Goal: Task Accomplishment & Management: Manage account settings

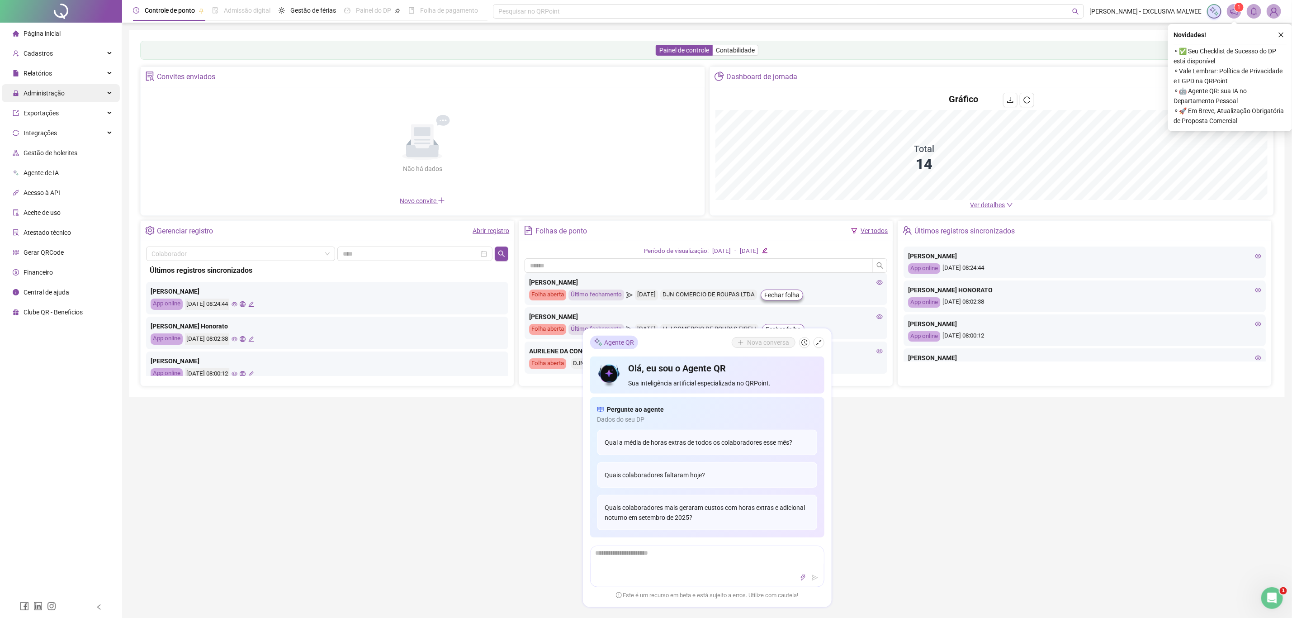
click at [28, 94] on span "Administração" at bounding box center [44, 93] width 41 height 7
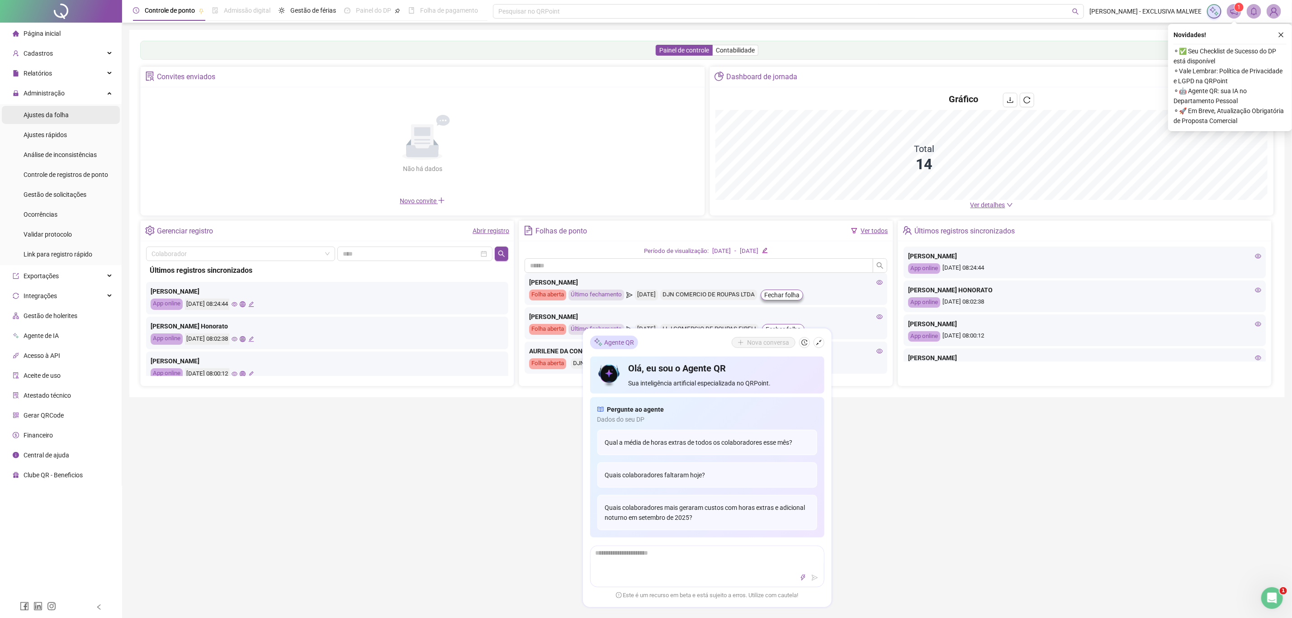
click at [41, 111] on span "Ajustes da folha" at bounding box center [46, 114] width 45 height 7
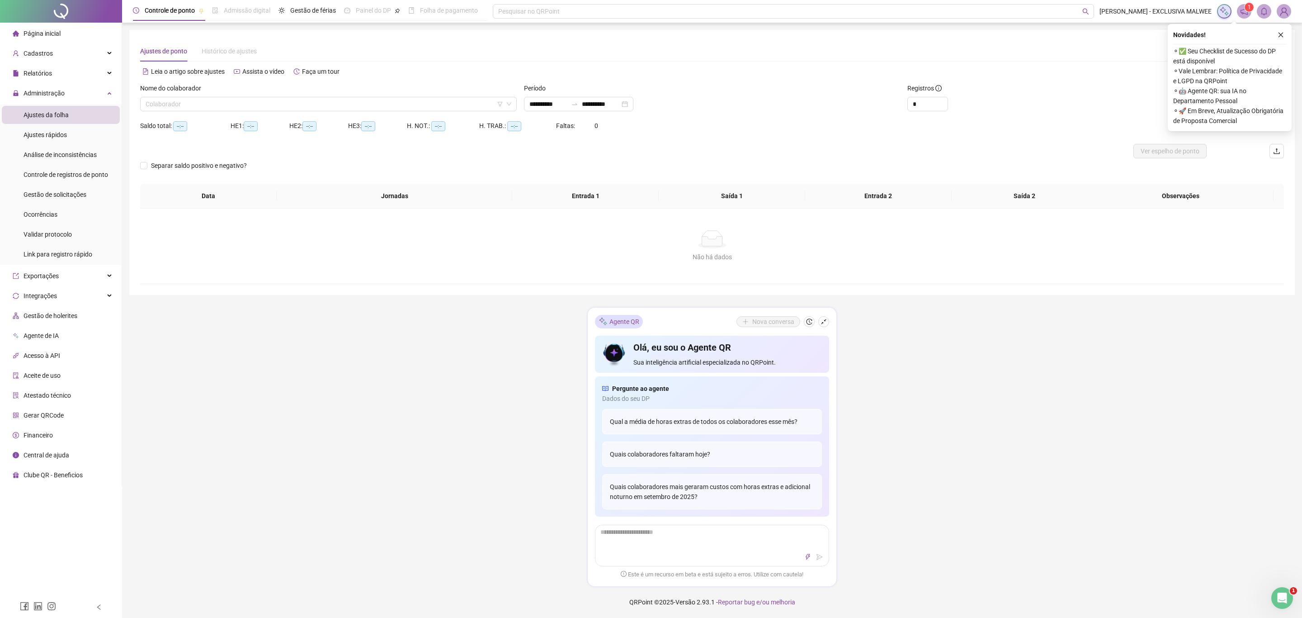
type input "**********"
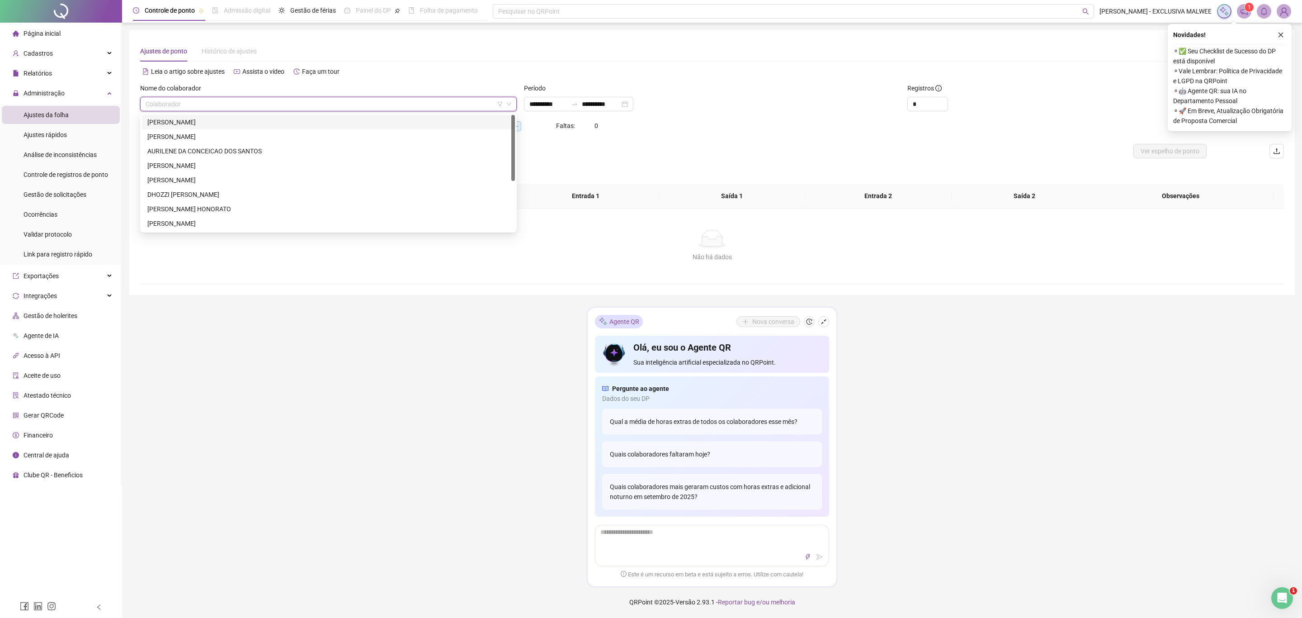
click at [238, 106] on input "search" at bounding box center [325, 104] width 358 height 14
click at [167, 118] on div "[PERSON_NAME]" at bounding box center [328, 122] width 362 height 10
click at [68, 184] on ul "Ajustes da folha Ajustes rápidos Análise de inconsistências Controle de registr…" at bounding box center [61, 184] width 122 height 161
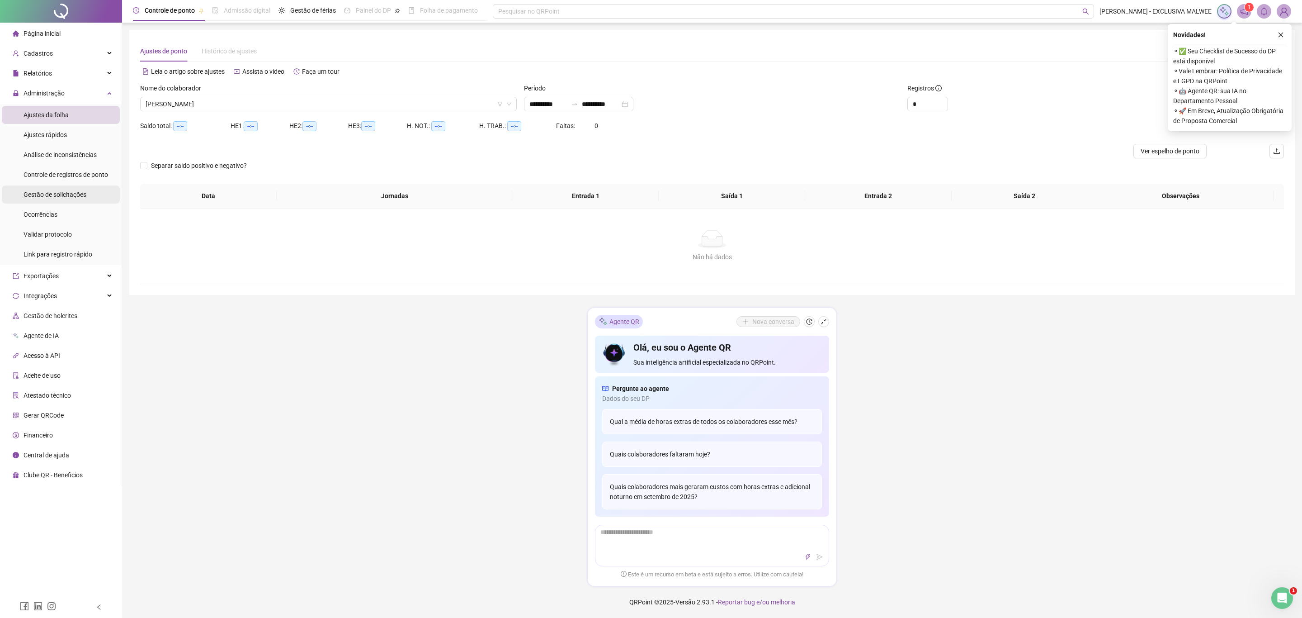
click at [59, 191] on span "Gestão de solicitações" at bounding box center [55, 194] width 63 height 7
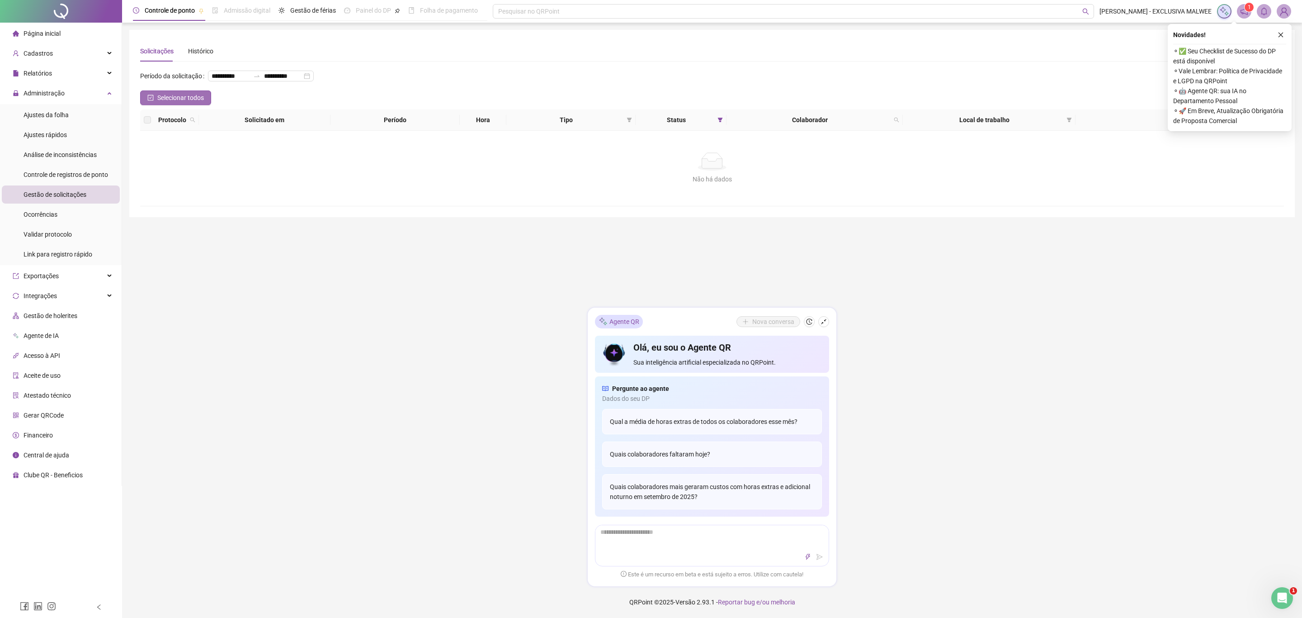
click at [186, 98] on span "Selecionar todos" at bounding box center [180, 98] width 47 height 10
click at [73, 117] on li "Ajustes da folha" at bounding box center [61, 115] width 118 height 18
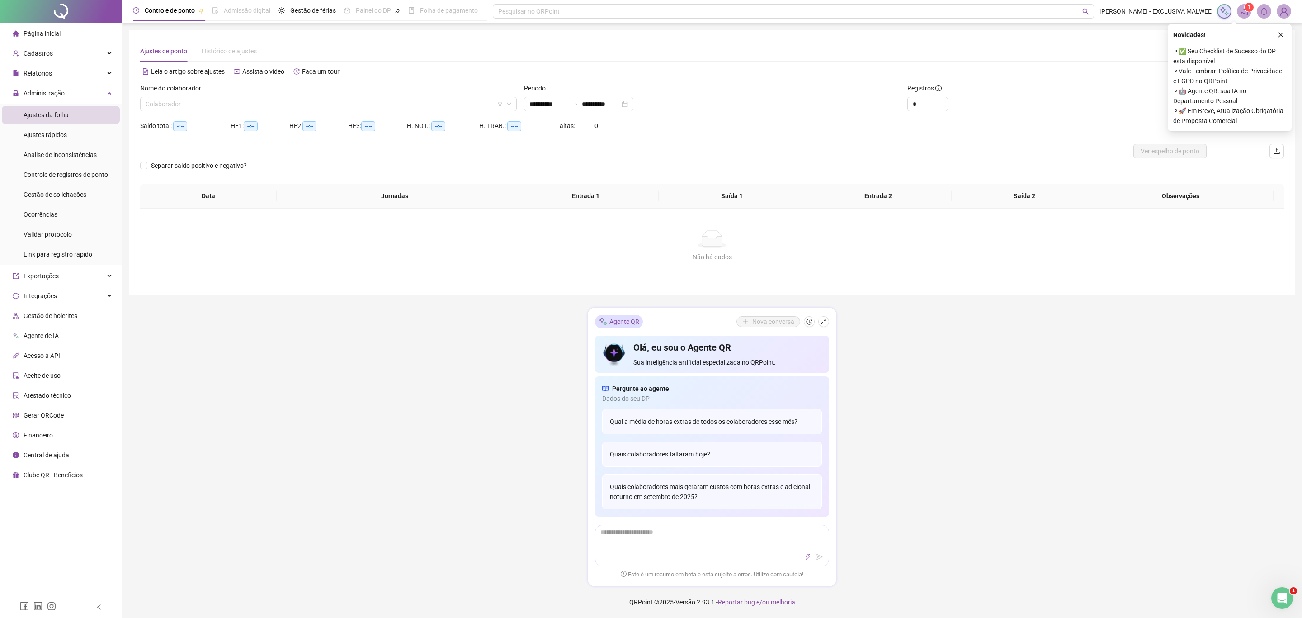
type input "**********"
click at [528, 104] on div "**********" at bounding box center [578, 104] width 109 height 14
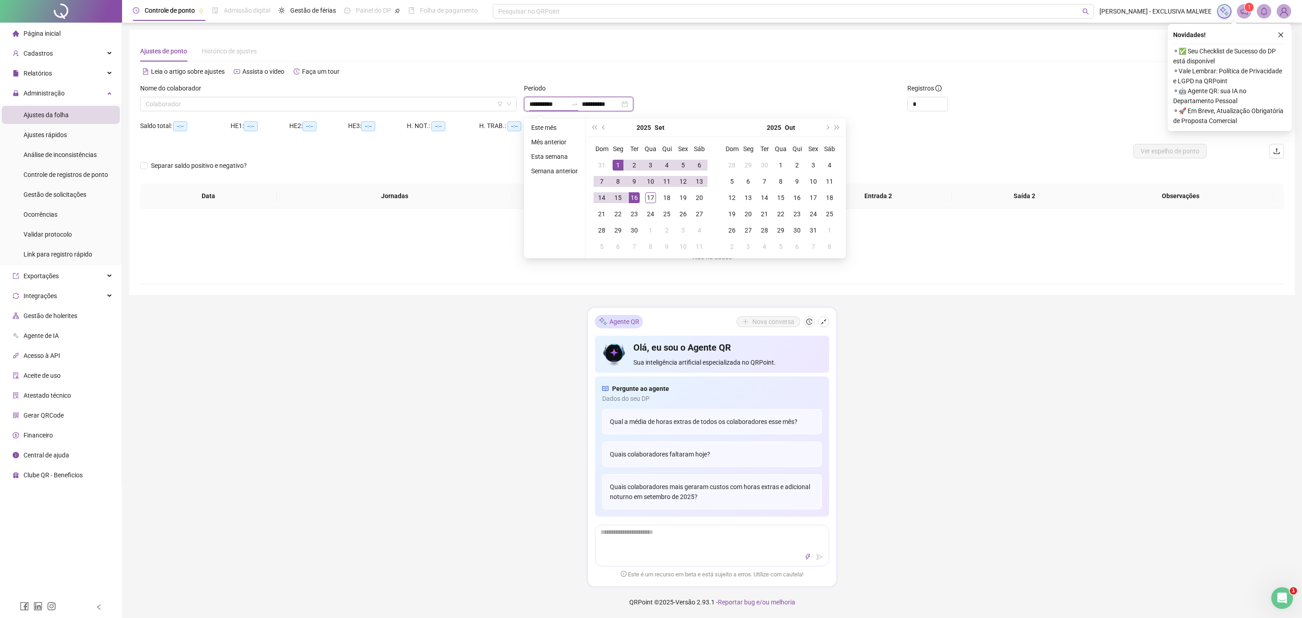
click at [564, 104] on input "**********" at bounding box center [549, 104] width 38 height 10
type input "**********"
click at [620, 198] on div "15" at bounding box center [618, 197] width 11 height 11
click at [632, 198] on div "16" at bounding box center [634, 197] width 11 height 11
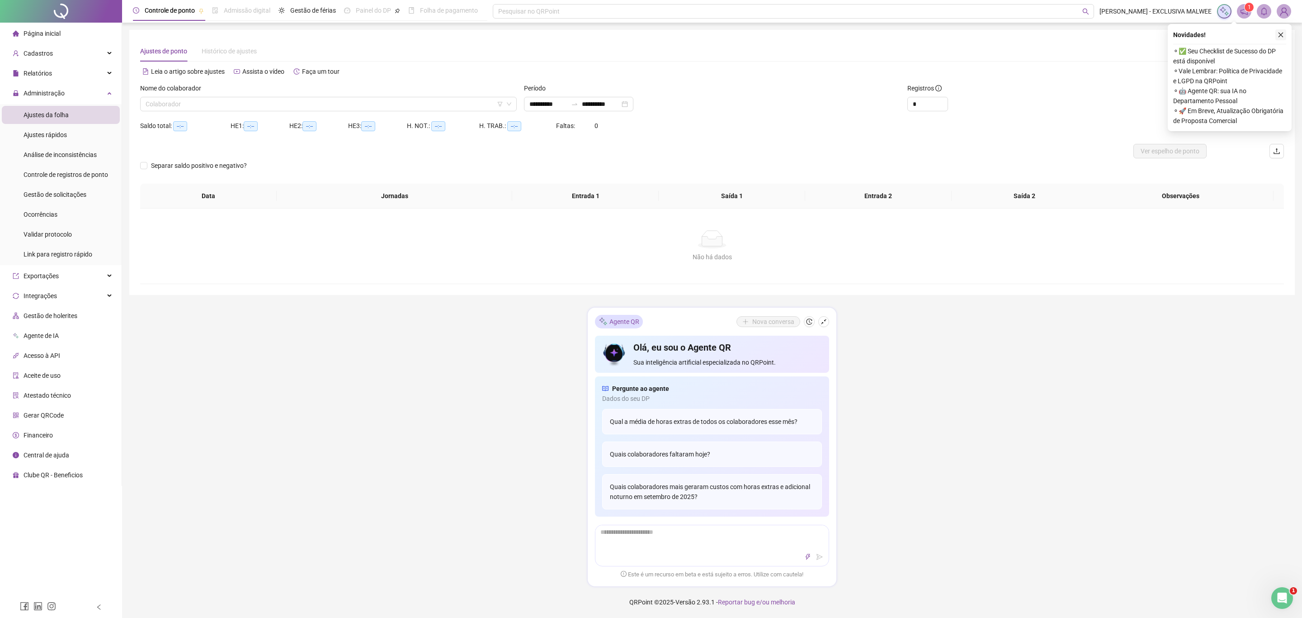
click at [1284, 38] on button "button" at bounding box center [1281, 34] width 11 height 11
click at [350, 99] on input "search" at bounding box center [325, 104] width 358 height 14
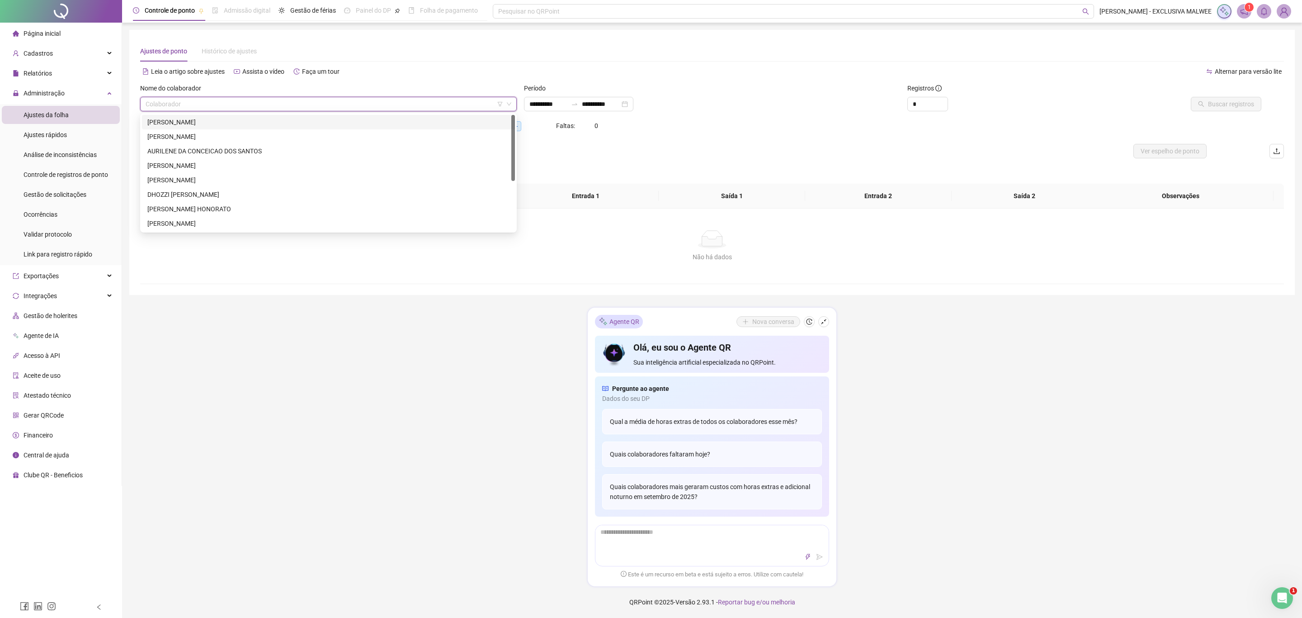
click at [255, 123] on div "[PERSON_NAME]" at bounding box center [328, 122] width 362 height 10
click at [1220, 105] on span "Buscar registros" at bounding box center [1231, 104] width 46 height 10
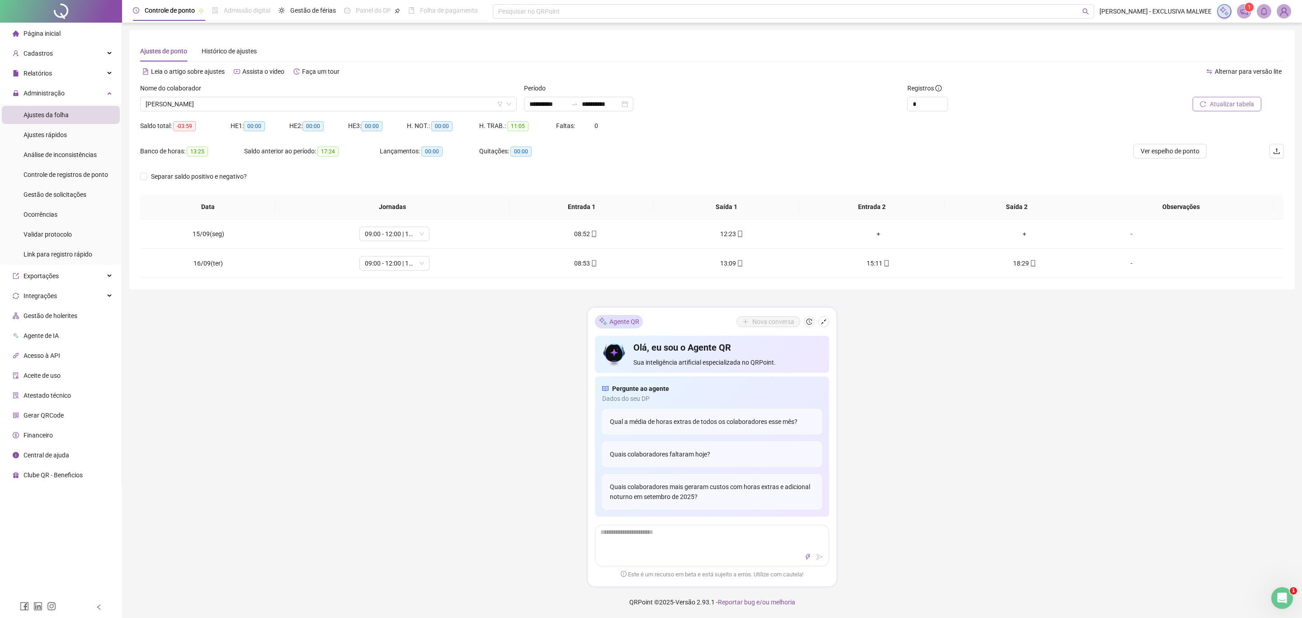
click at [956, 378] on div "**********" at bounding box center [712, 309] width 1180 height 618
click at [826, 319] on icon "shrink" at bounding box center [823, 321] width 5 height 5
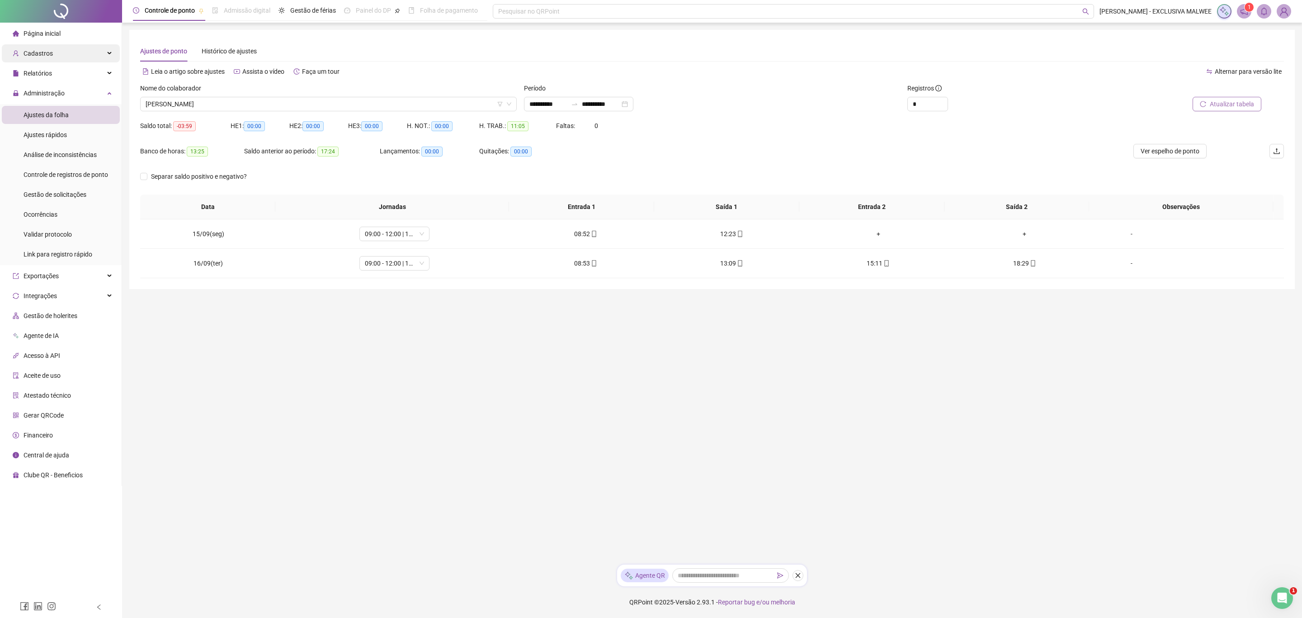
click at [41, 60] on span "Cadastros" at bounding box center [33, 53] width 40 height 18
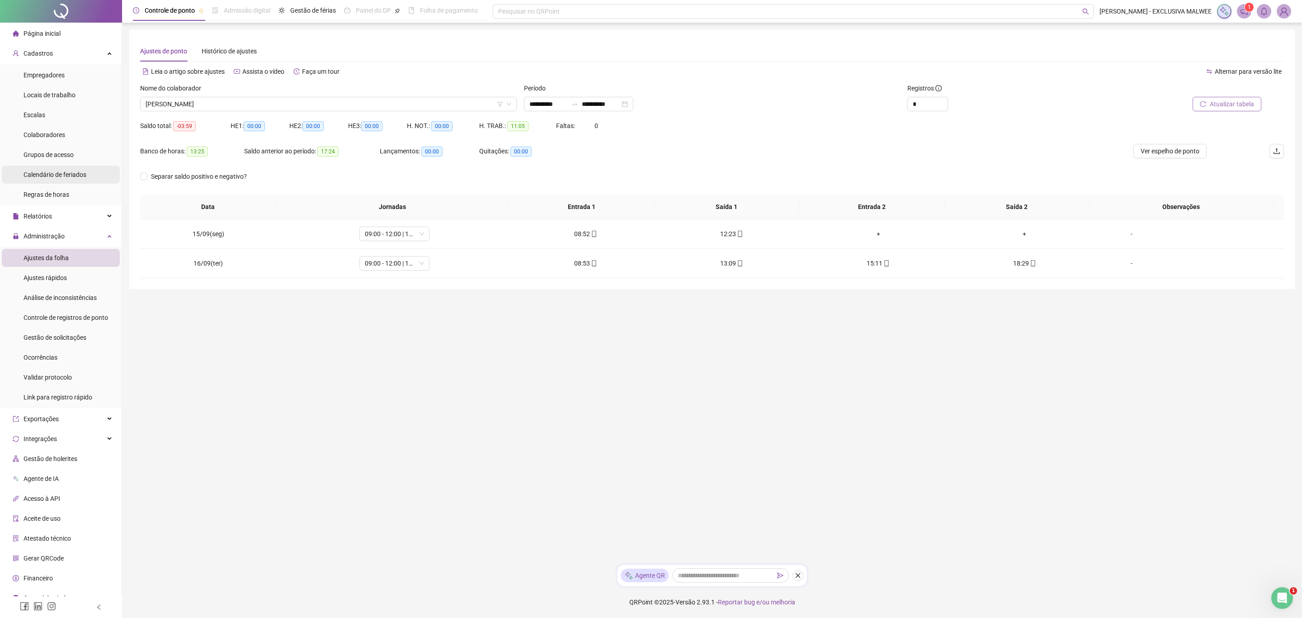
click at [53, 171] on span "Calendário de feriados" at bounding box center [55, 174] width 63 height 7
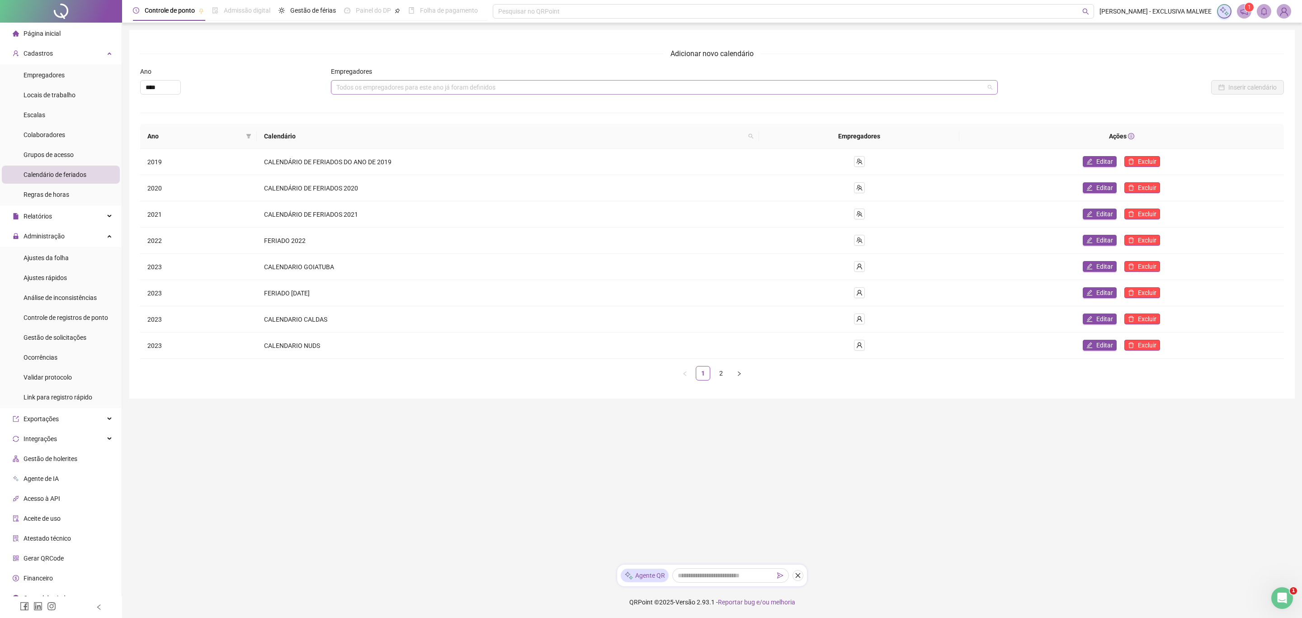
click at [431, 95] on div "Todos os empregadores para este ano já foram definidos" at bounding box center [664, 87] width 667 height 14
click at [449, 87] on div "Todos os empregadores para este ano já foram definidos" at bounding box center [664, 87] width 667 height 14
click at [320, 376] on ul "1 2" at bounding box center [712, 373] width 1144 height 14
click at [721, 373] on link "2" at bounding box center [721, 373] width 14 height 14
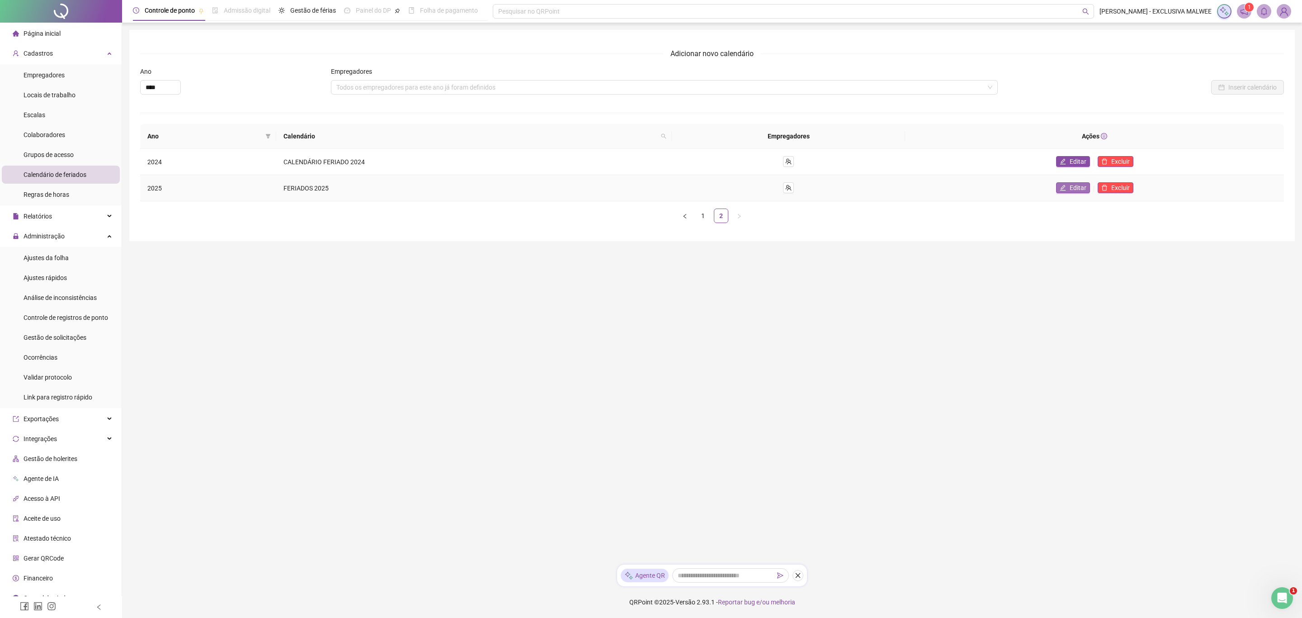
click at [1083, 191] on span "Editar" at bounding box center [1078, 188] width 17 height 10
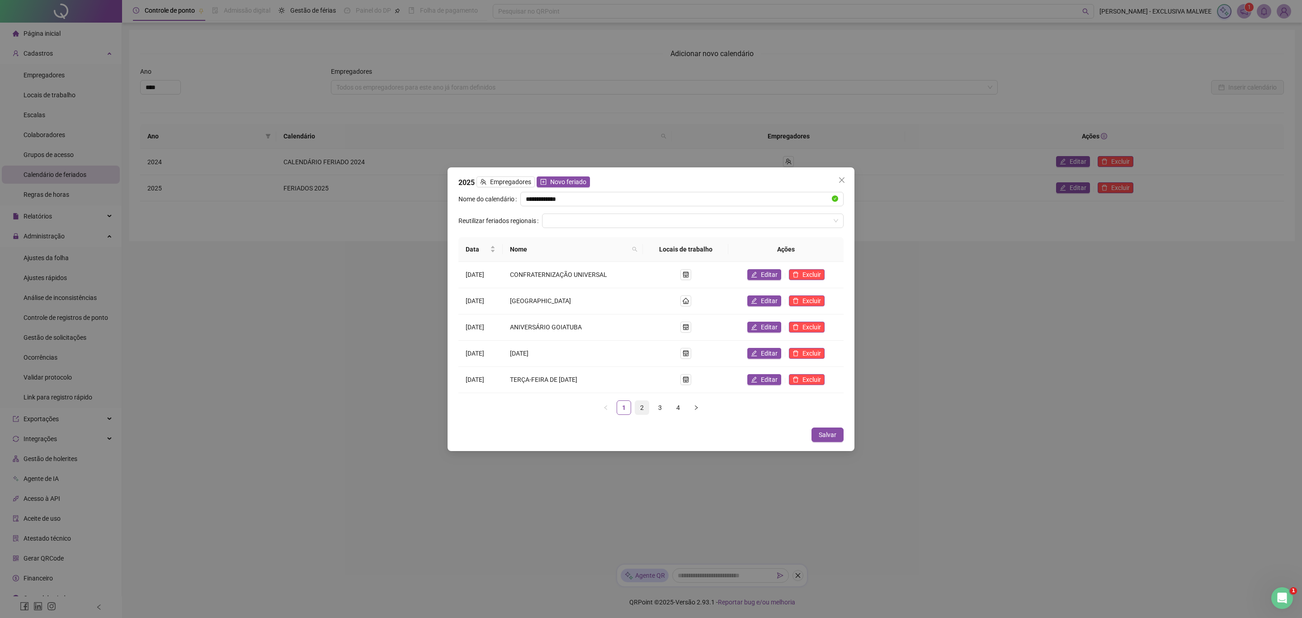
click at [641, 403] on link "2" at bounding box center [642, 408] width 14 height 14
click at [664, 404] on link "3" at bounding box center [660, 408] width 14 height 14
click at [562, 218] on input "search" at bounding box center [689, 221] width 283 height 14
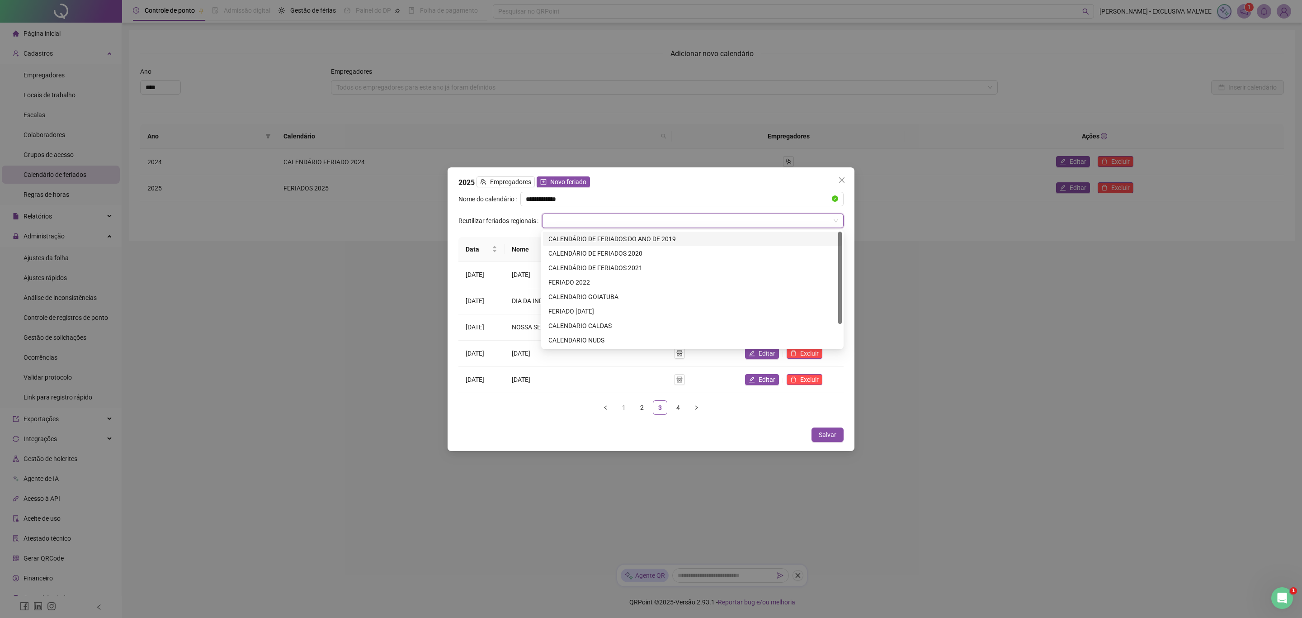
click at [499, 220] on label "Reutilizar feriados regionais" at bounding box center [501, 220] width 84 height 14
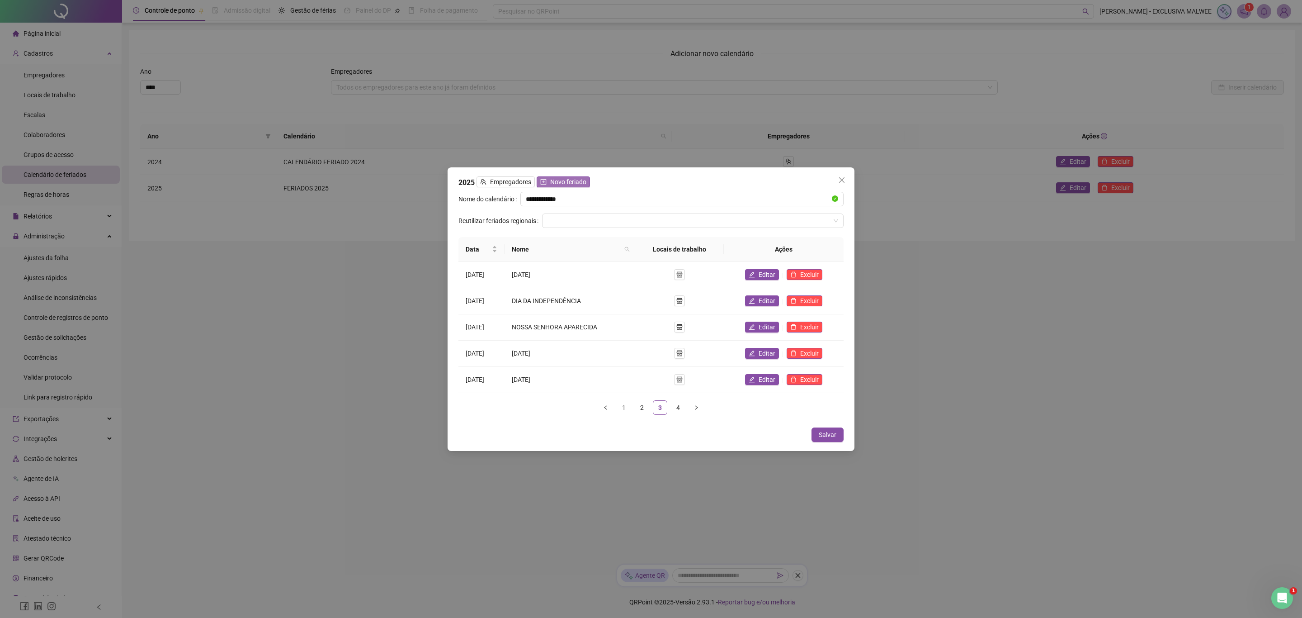
click at [573, 184] on span "Novo feriado" at bounding box center [568, 182] width 36 height 10
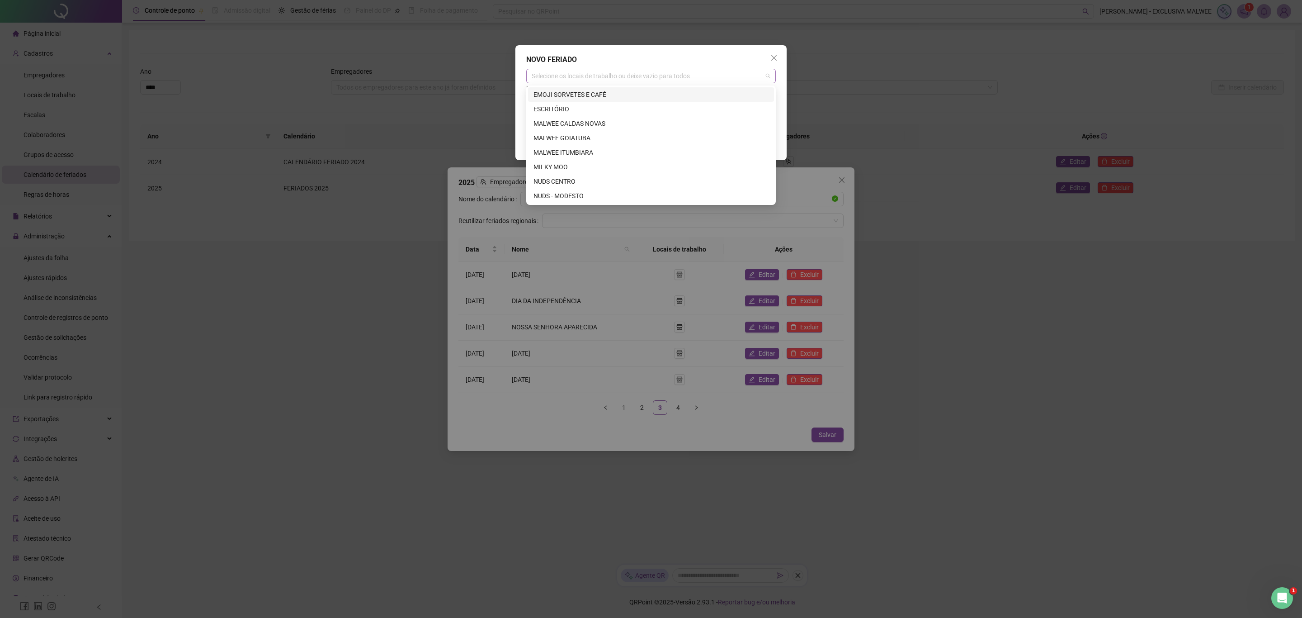
click at [574, 77] on div "Selecione os locais de trabalho ou deixe vazio para todos" at bounding box center [651, 76] width 250 height 14
click at [574, 121] on div "MALWEE CALDAS NOVAS" at bounding box center [651, 123] width 235 height 10
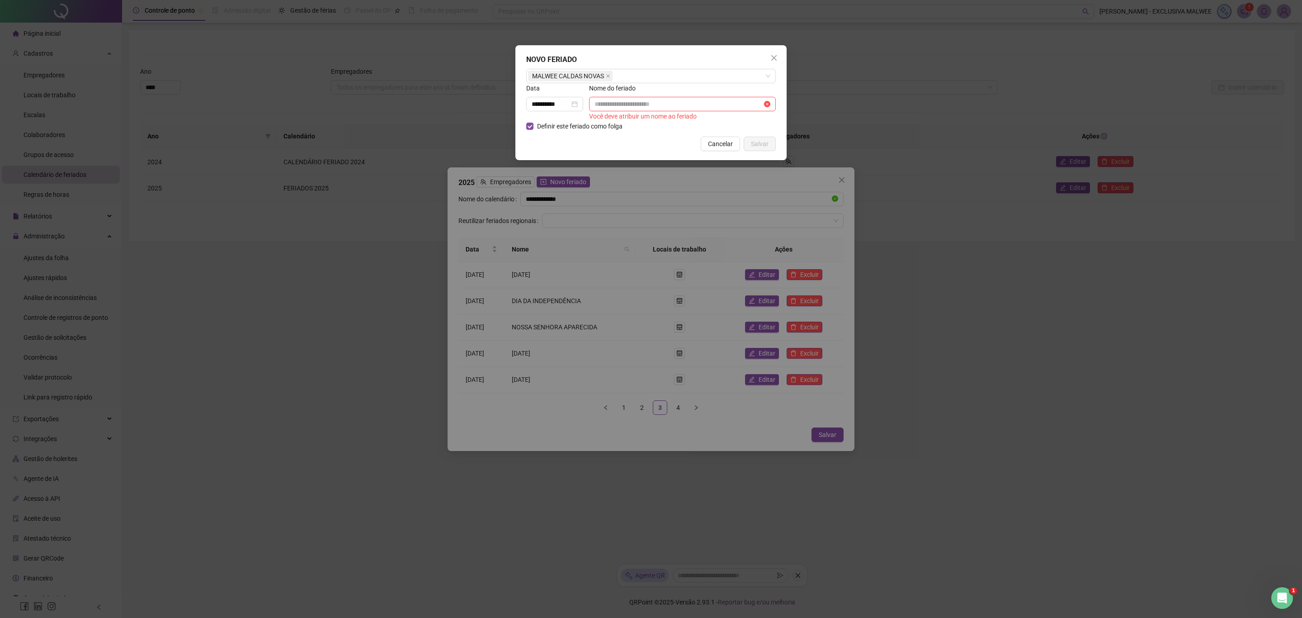
click at [517, 88] on div "**********" at bounding box center [650, 102] width 271 height 115
click at [544, 105] on input "**********" at bounding box center [551, 104] width 38 height 10
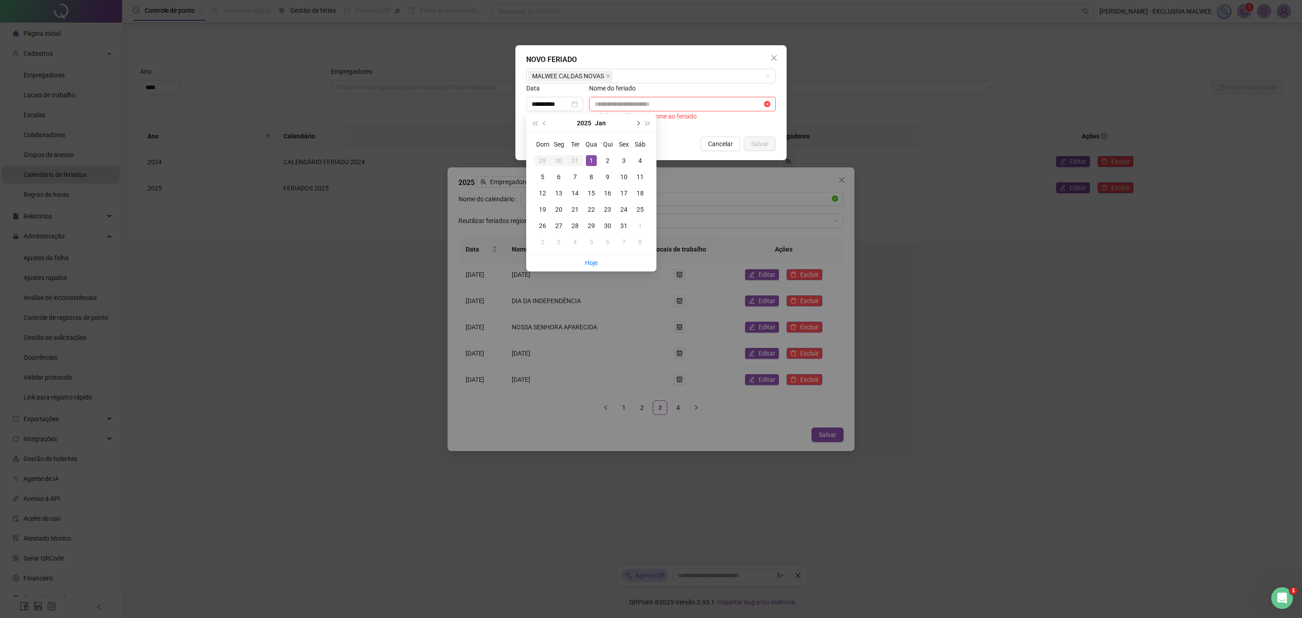
click at [638, 121] on span "next-year" at bounding box center [637, 123] width 5 height 5
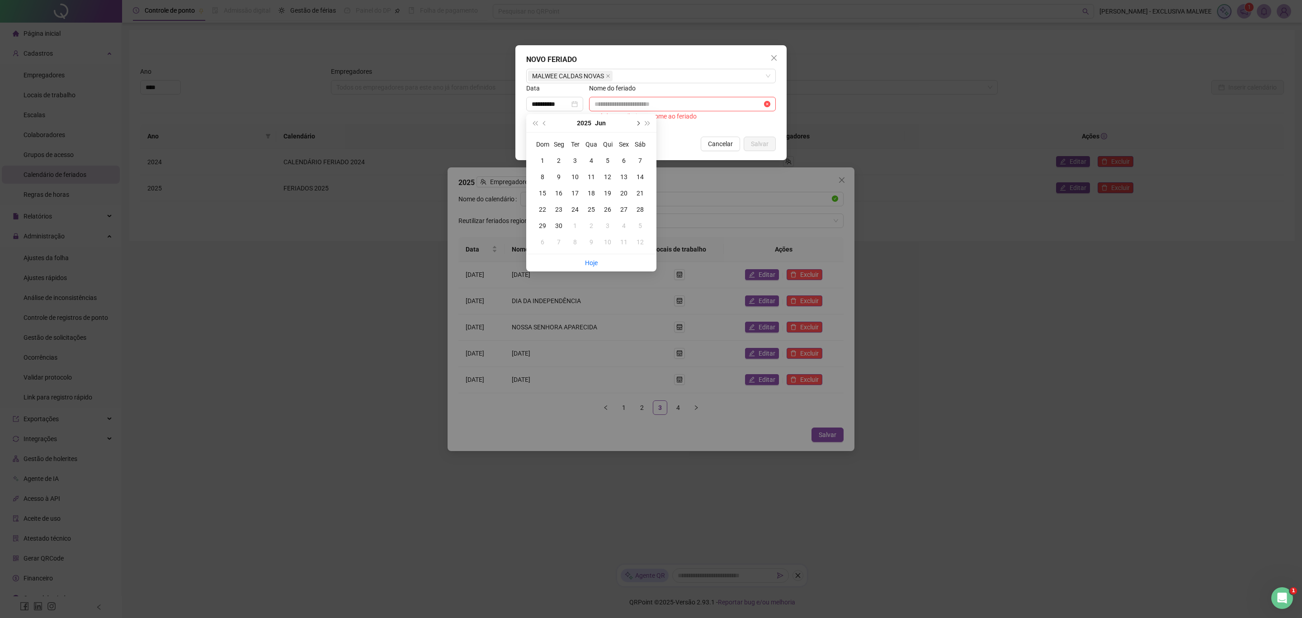
click at [638, 121] on span "next-year" at bounding box center [637, 123] width 5 height 5
type input "**********"
click at [559, 194] on div "15" at bounding box center [558, 193] width 11 height 11
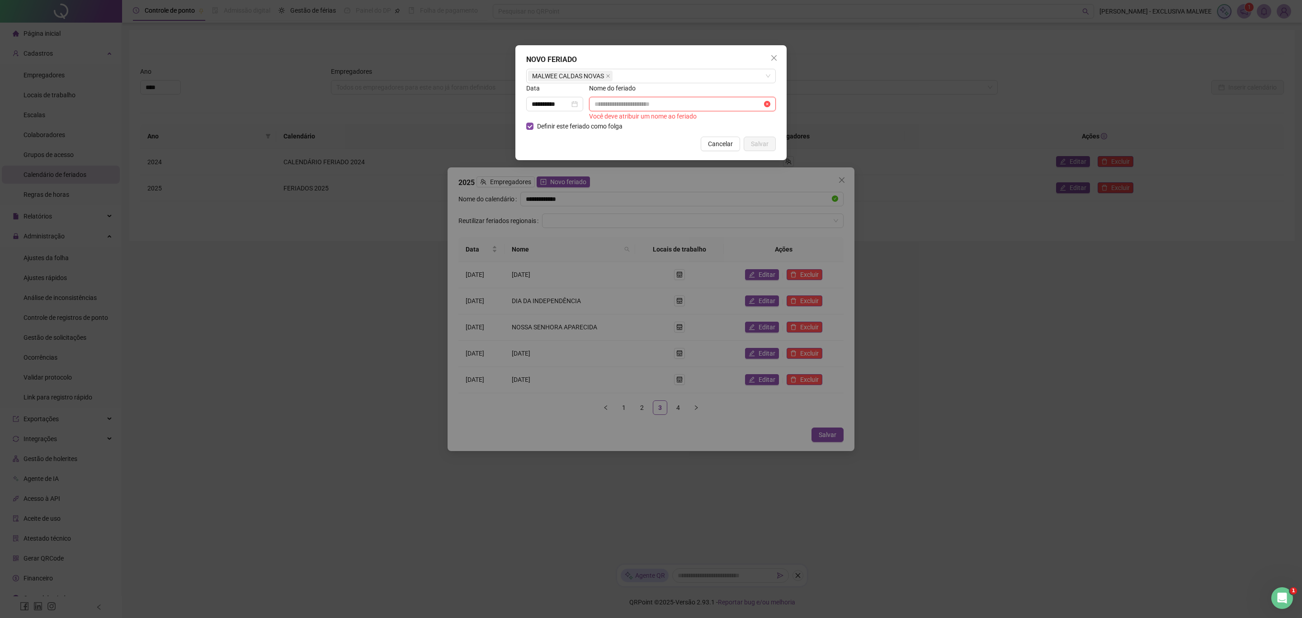
click at [619, 109] on input "text" at bounding box center [679, 104] width 168 height 10
click at [634, 105] on input "text" at bounding box center [679, 104] width 168 height 10
type input "*"
click at [629, 106] on input "*********" at bounding box center [679, 104] width 168 height 10
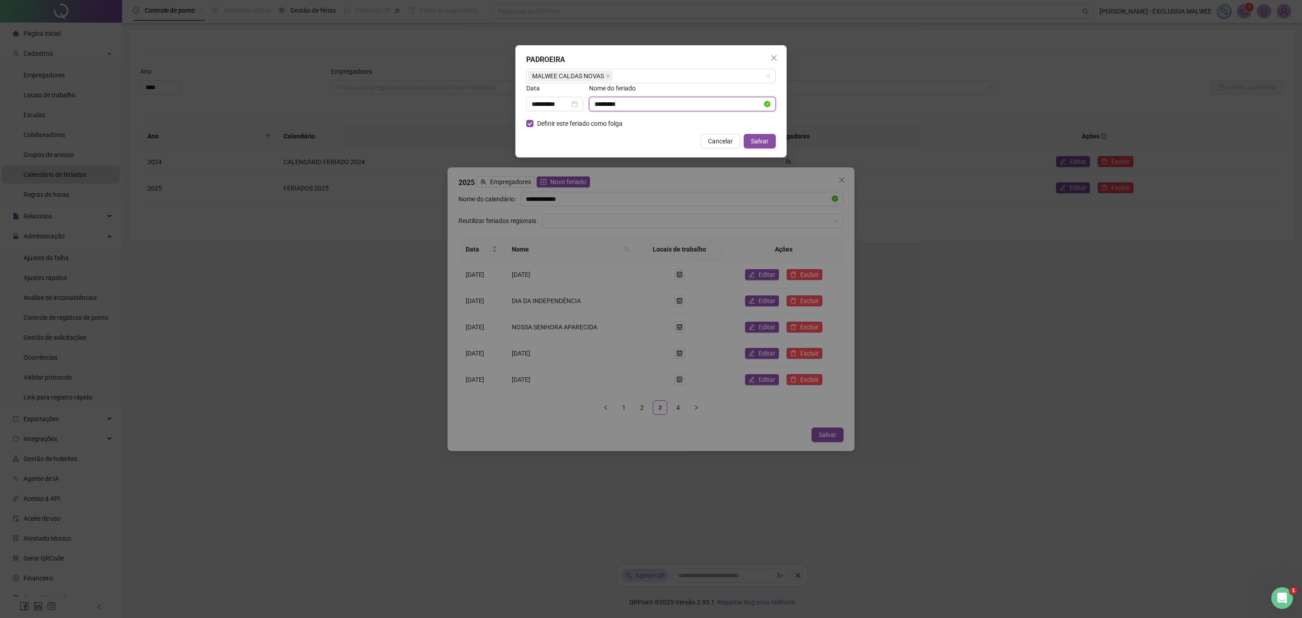
click at [629, 106] on input "*********" at bounding box center [679, 104] width 168 height 10
type input "**********"
click at [756, 142] on span "Salvar" at bounding box center [760, 141] width 18 height 10
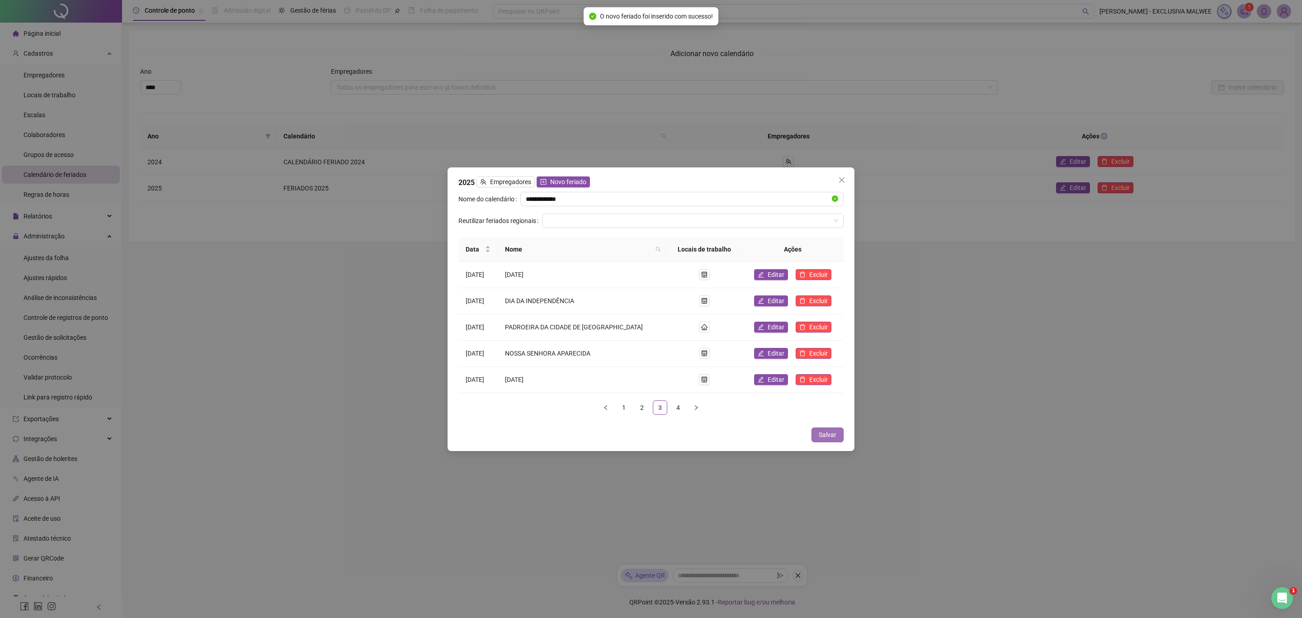
click at [827, 440] on button "Salvar" at bounding box center [828, 434] width 32 height 14
click at [827, 432] on span "Salvar" at bounding box center [828, 435] width 18 height 10
click at [829, 433] on span "Salvar" at bounding box center [828, 435] width 18 height 10
click at [844, 181] on icon "close" at bounding box center [841, 179] width 7 height 7
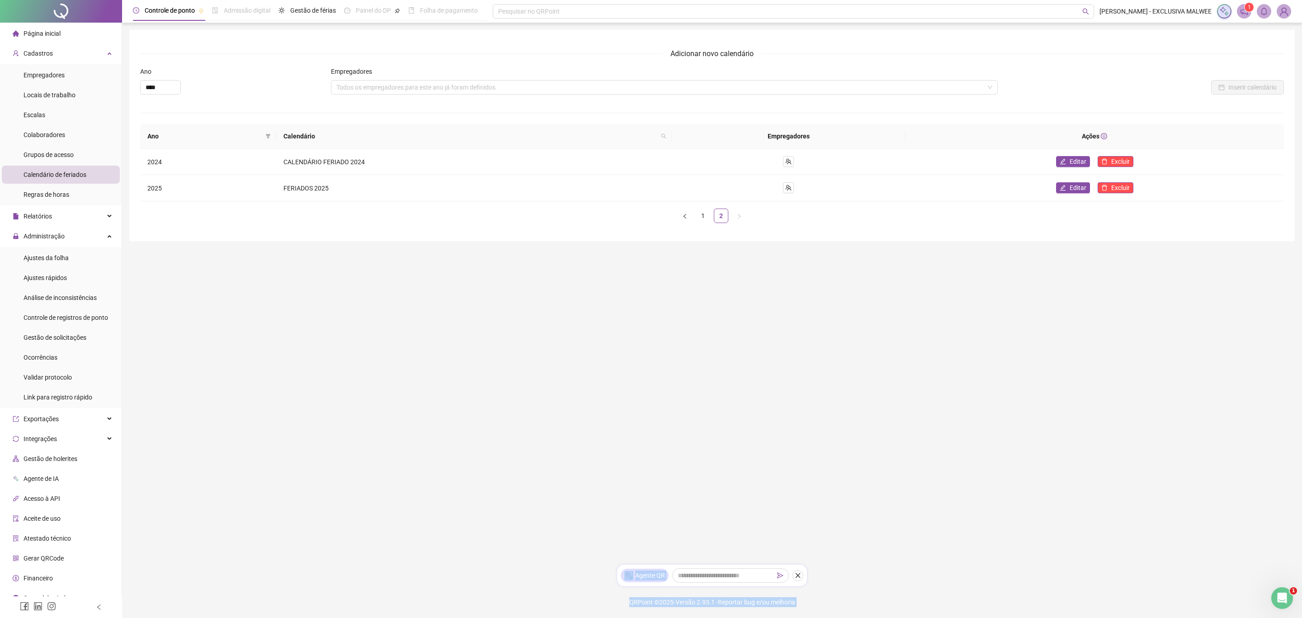
drag, startPoint x: 993, startPoint y: 398, endPoint x: 948, endPoint y: 411, distance: 46.6
click at [912, 416] on main "Adicionar novo calendário Ano **** Empregadores Todos os empregadores para este…" at bounding box center [712, 293] width 1166 height 527
click at [43, 261] on span "Ajustes da folha" at bounding box center [46, 257] width 45 height 7
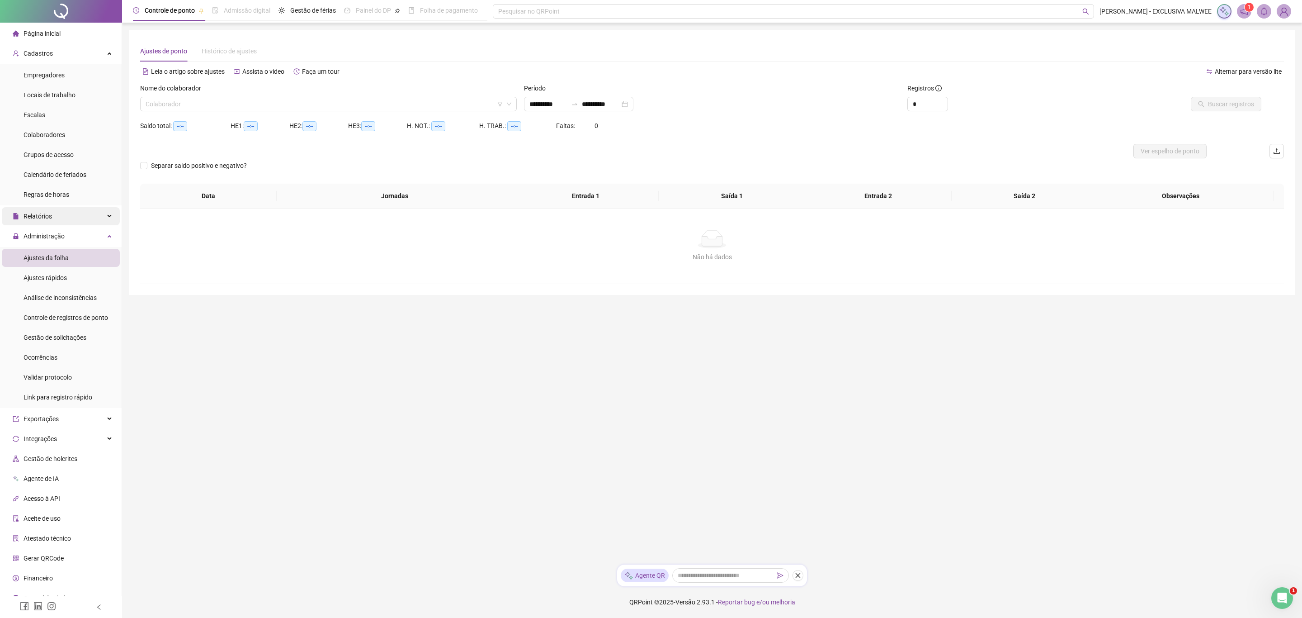
type input "**********"
click at [43, 217] on span "Relatórios" at bounding box center [38, 216] width 28 height 7
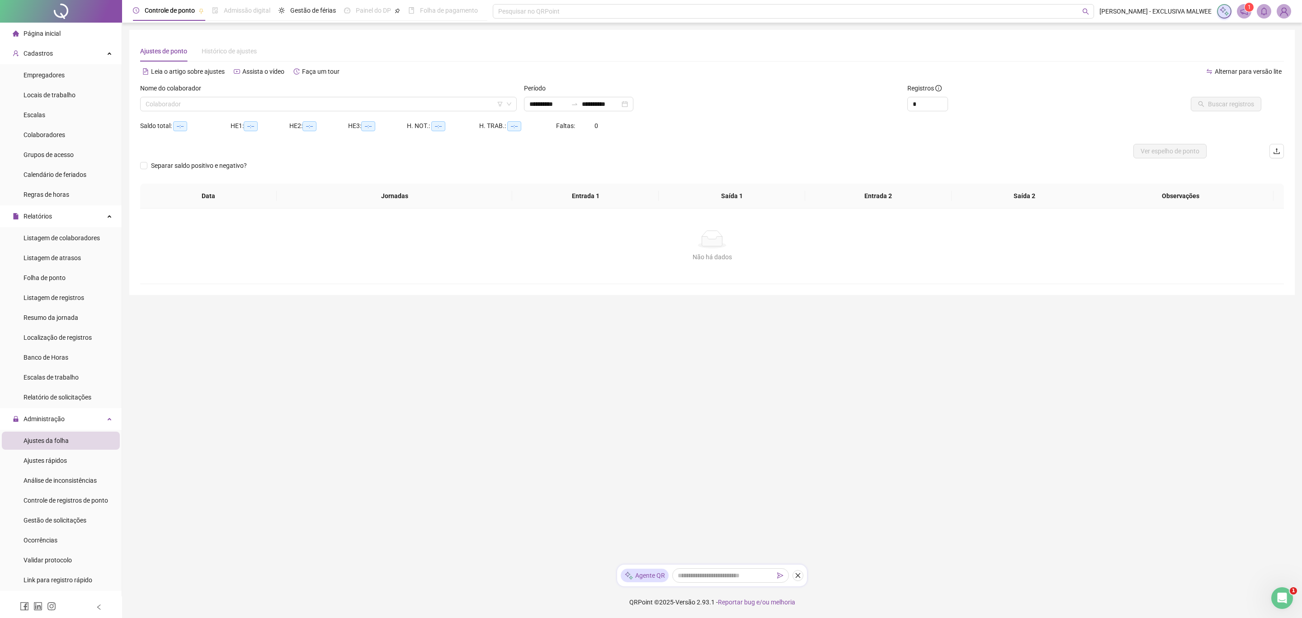
click at [40, 444] on div "Ajustes da folha" at bounding box center [46, 440] width 45 height 18
click at [366, 102] on input "search" at bounding box center [325, 104] width 358 height 14
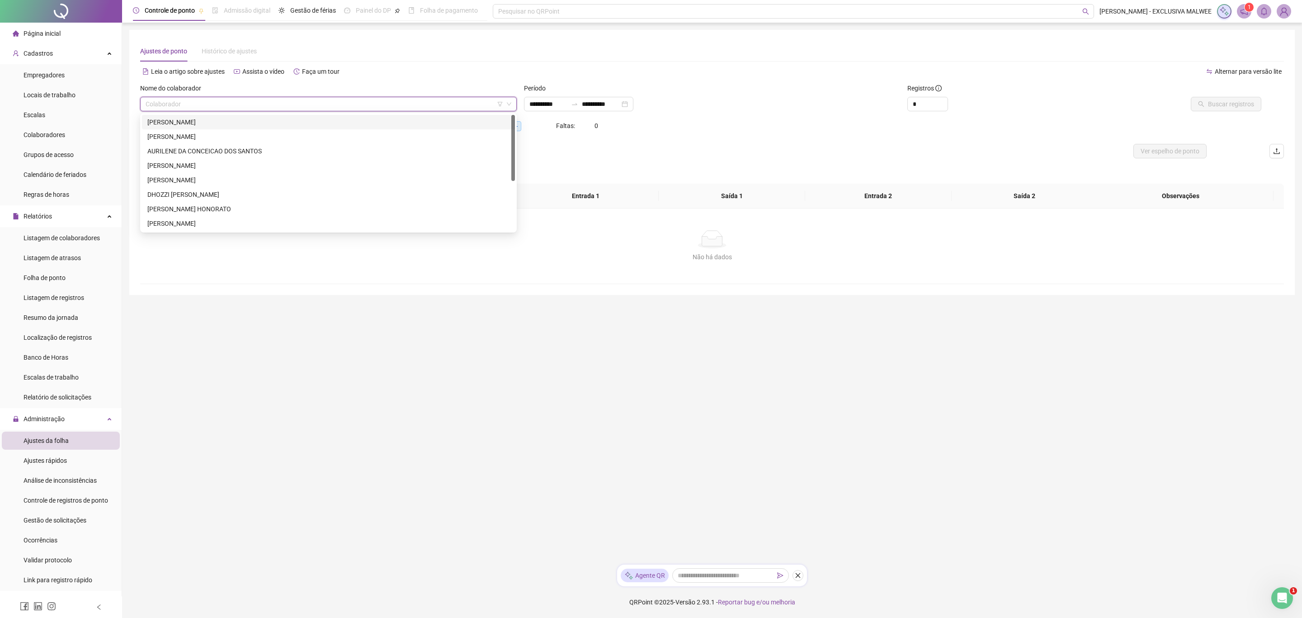
click at [204, 124] on div "[PERSON_NAME]" at bounding box center [328, 122] width 362 height 10
click at [1219, 103] on span "Buscar registros" at bounding box center [1231, 104] width 46 height 10
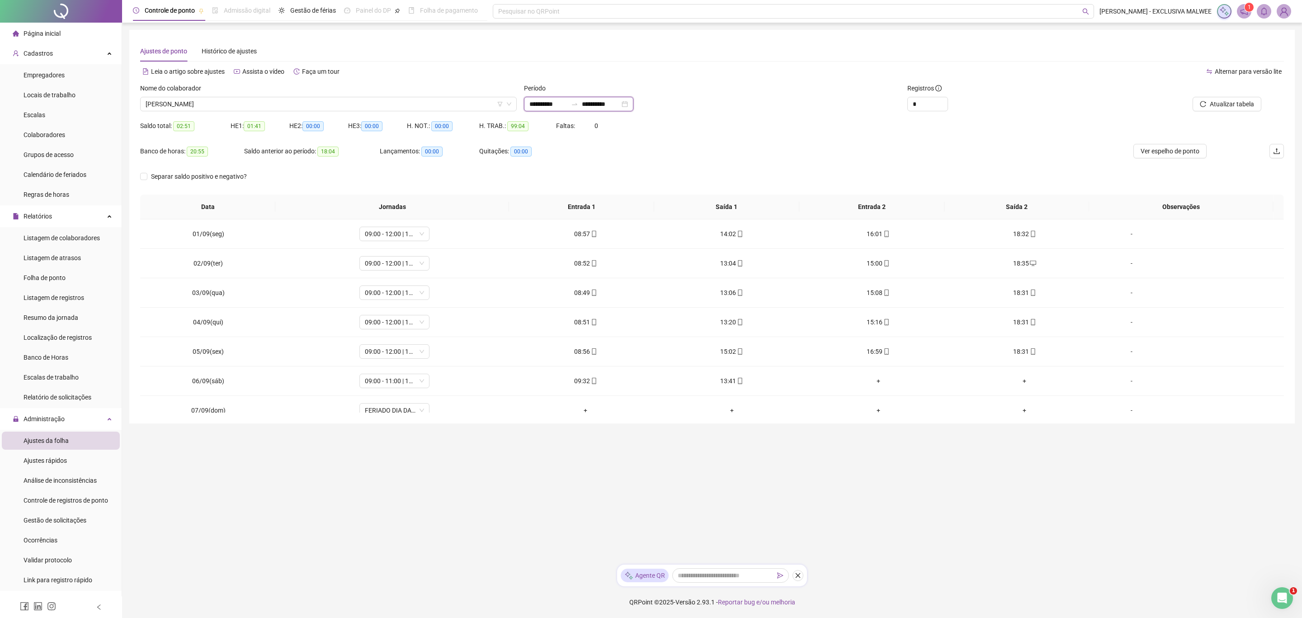
click at [555, 103] on input "**********" at bounding box center [549, 104] width 38 height 10
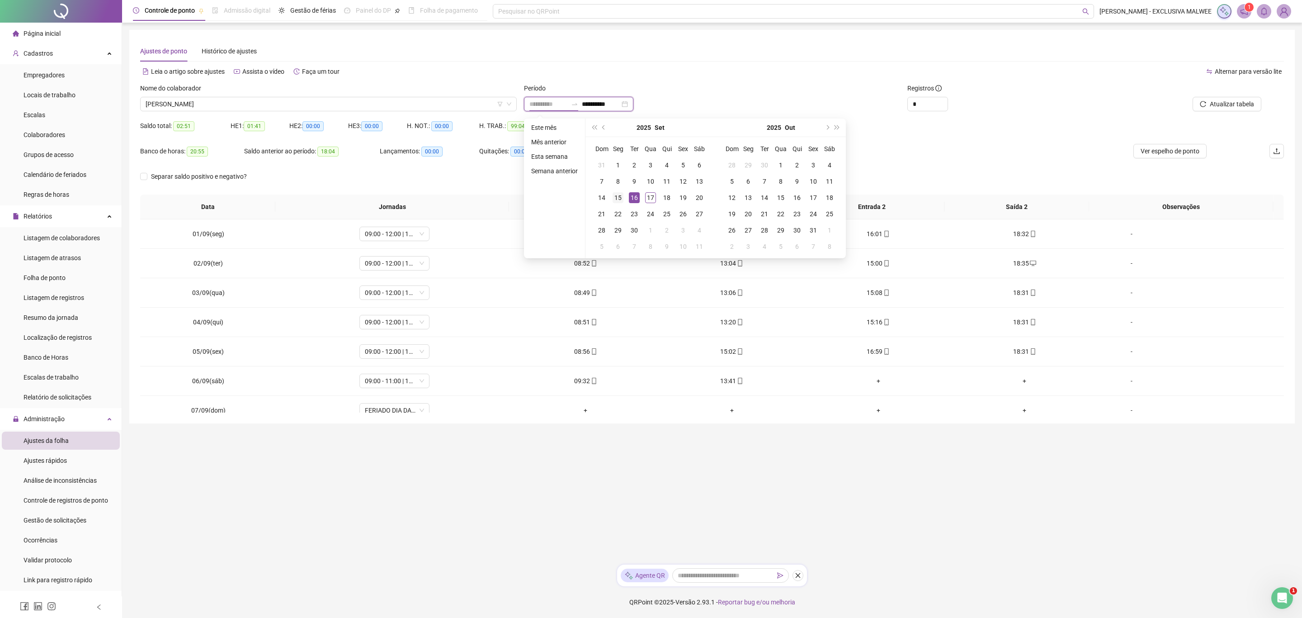
type input "**********"
click at [619, 195] on div "15" at bounding box center [618, 197] width 11 height 11
click at [631, 194] on div "16" at bounding box center [634, 197] width 11 height 11
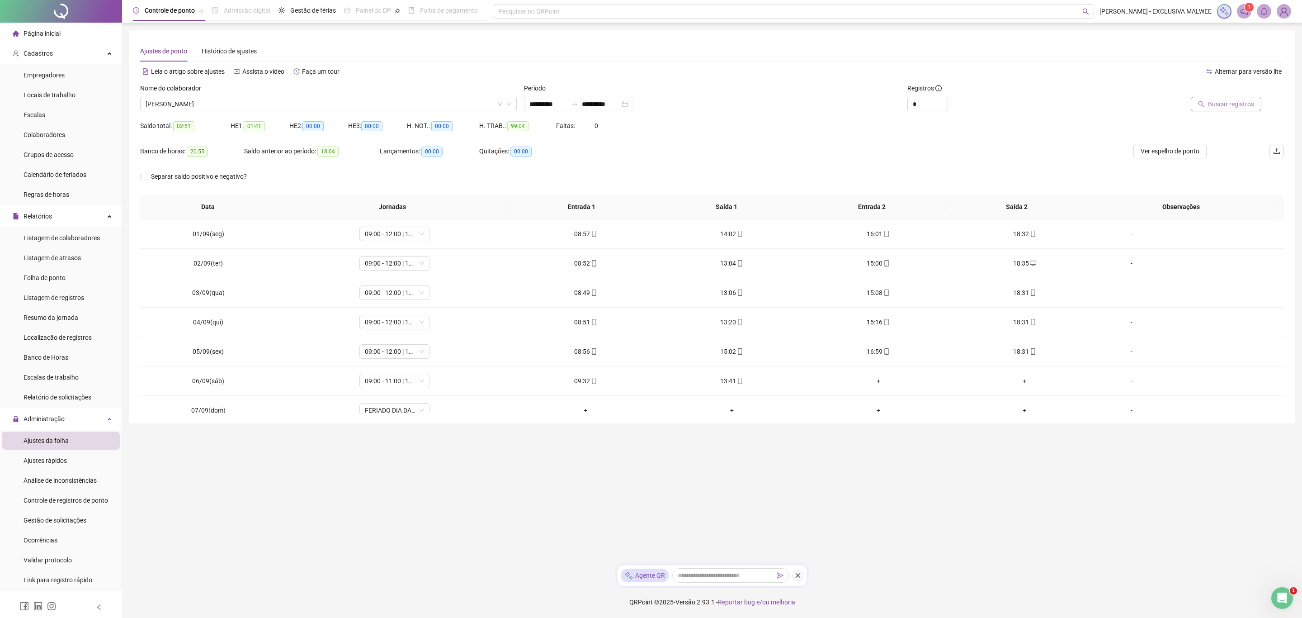
click at [1208, 99] on button "Buscar registros" at bounding box center [1226, 104] width 71 height 14
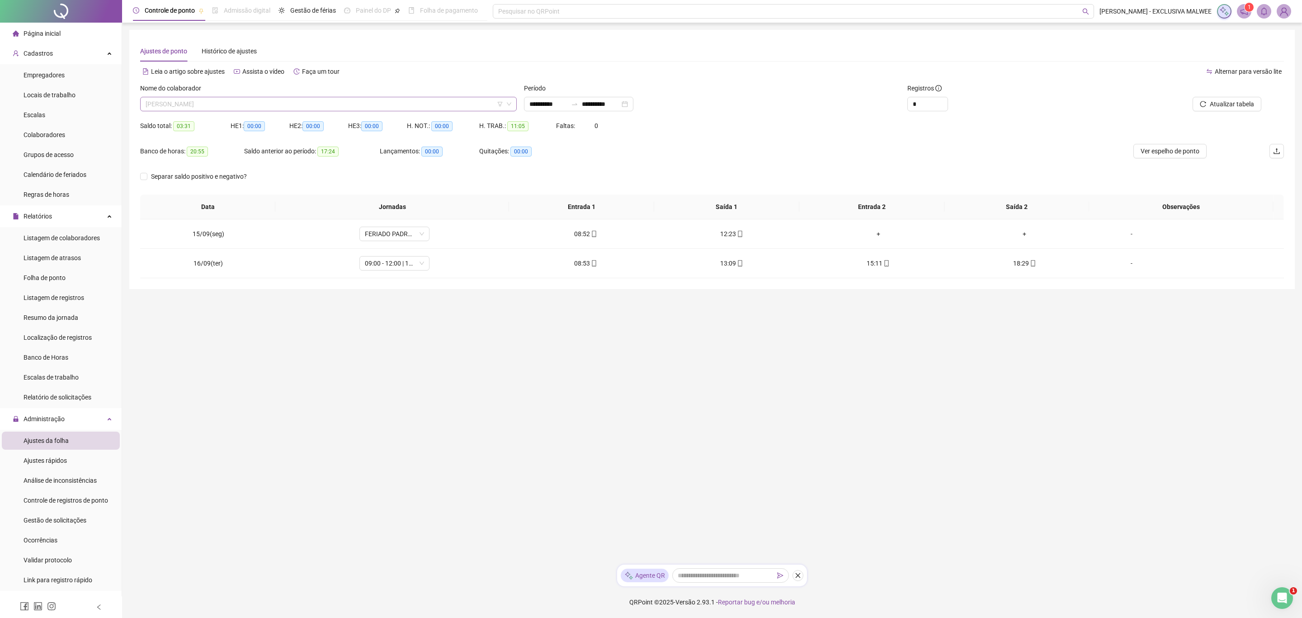
click at [378, 100] on span "[PERSON_NAME]" at bounding box center [329, 104] width 366 height 14
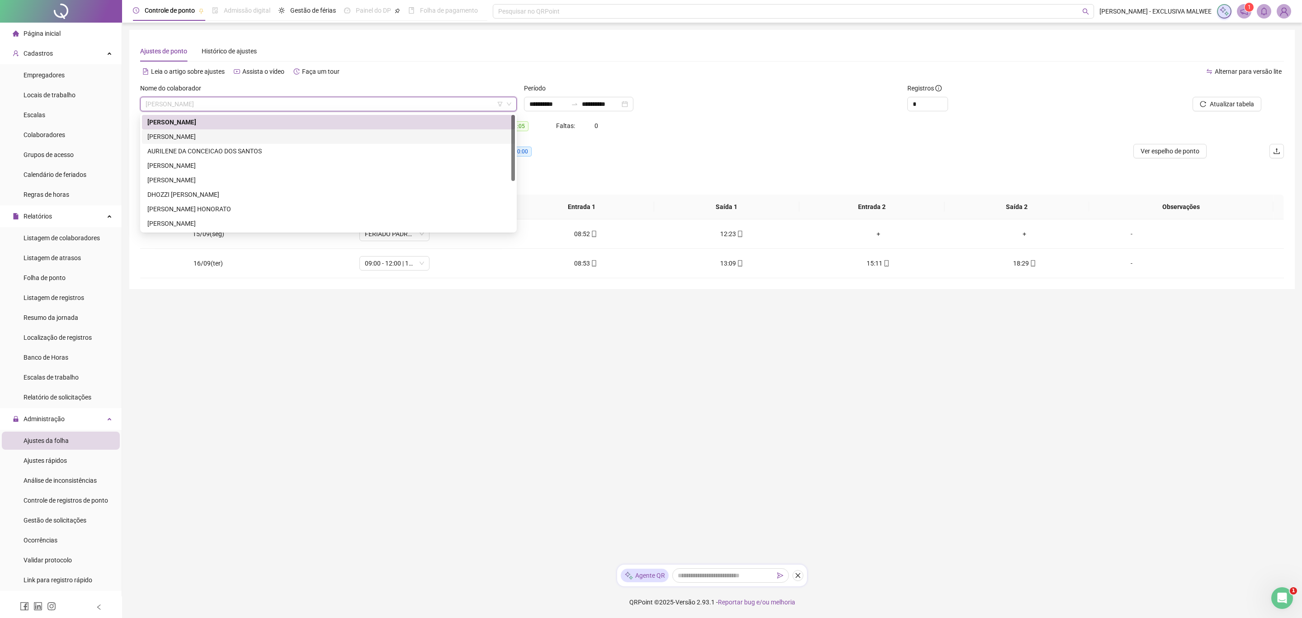
click at [227, 132] on div "[PERSON_NAME]" at bounding box center [328, 137] width 362 height 10
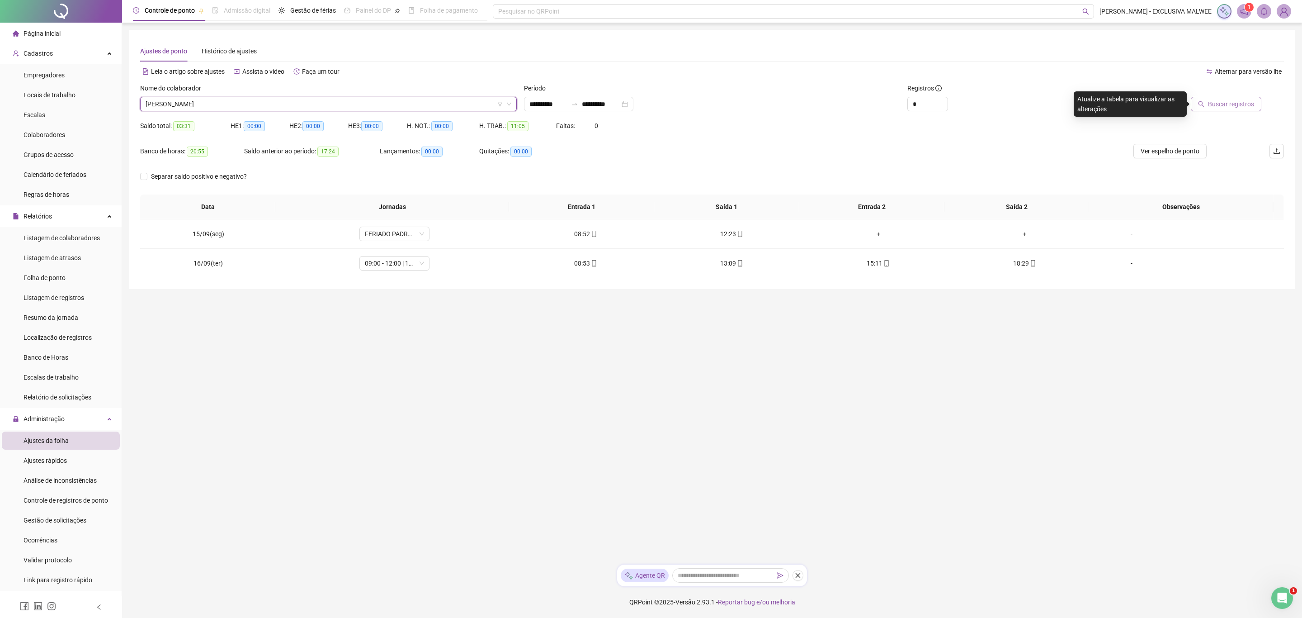
click at [1199, 101] on button "Buscar registros" at bounding box center [1226, 104] width 71 height 14
click at [333, 100] on span "[PERSON_NAME]" at bounding box center [329, 104] width 366 height 14
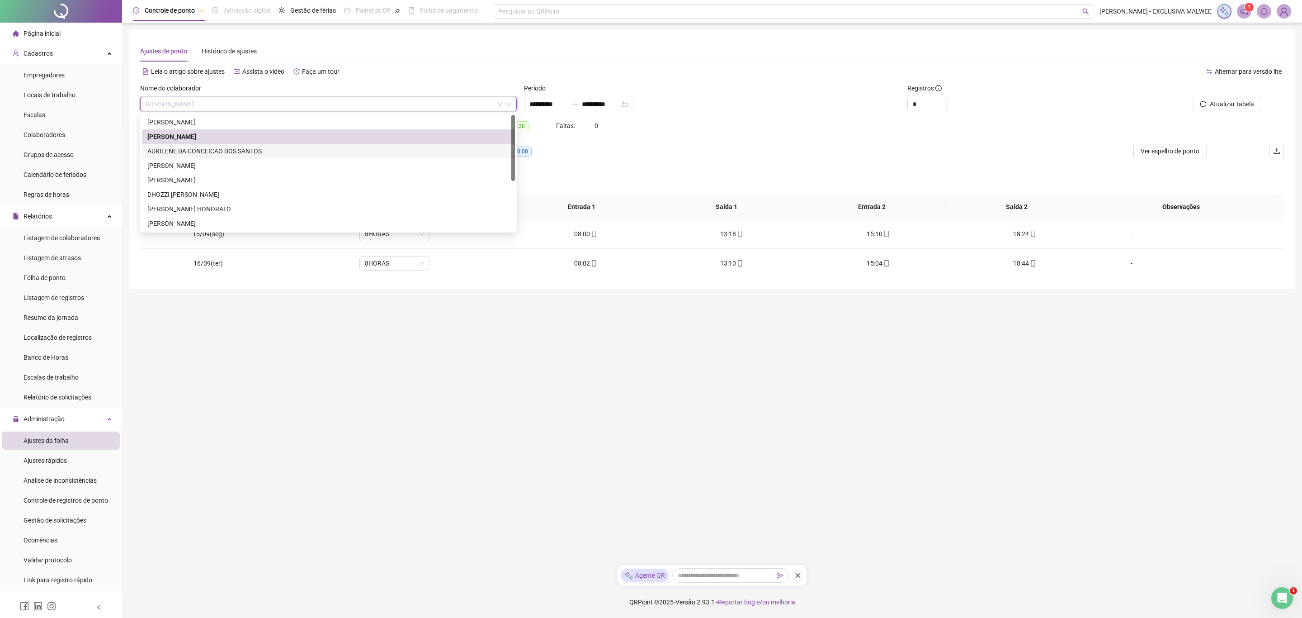
click at [238, 147] on div "AURILENE DA CONCEICAO DOS SANTOS" at bounding box center [328, 151] width 362 height 10
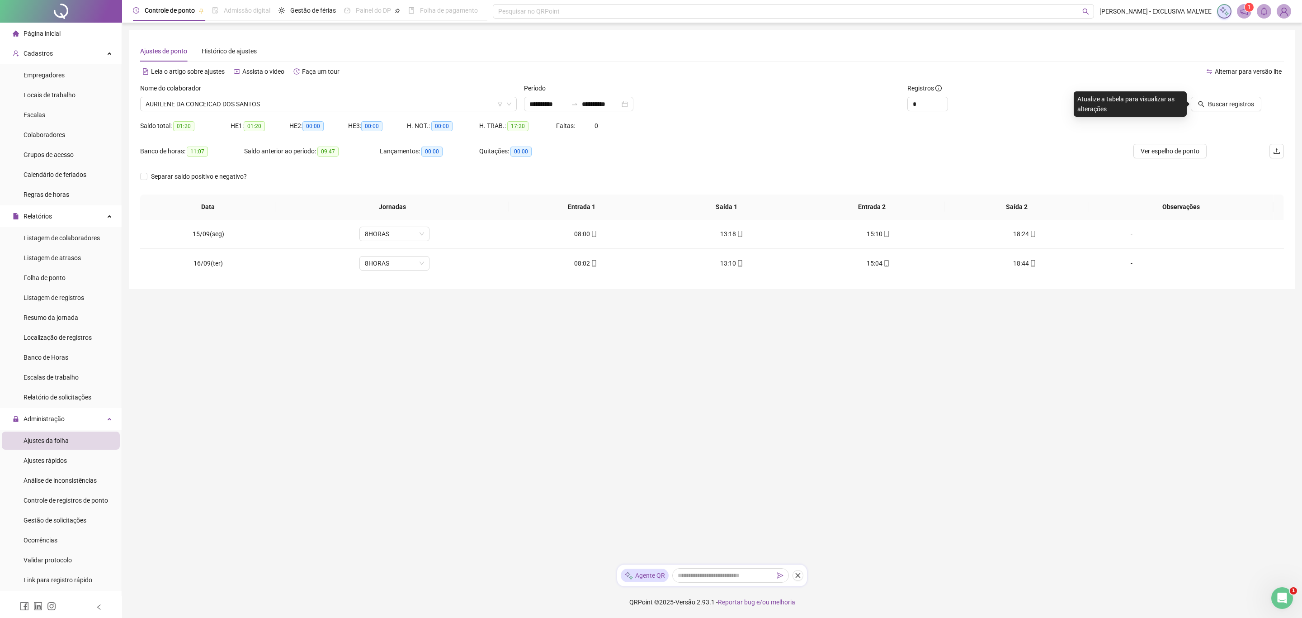
click at [1225, 112] on div "Buscar registros" at bounding box center [1192, 100] width 192 height 35
click at [1241, 106] on span "Buscar registros" at bounding box center [1231, 104] width 46 height 10
click at [333, 102] on span "AURILENE DA CONCEICAO DOS SANTOS" at bounding box center [329, 104] width 366 height 14
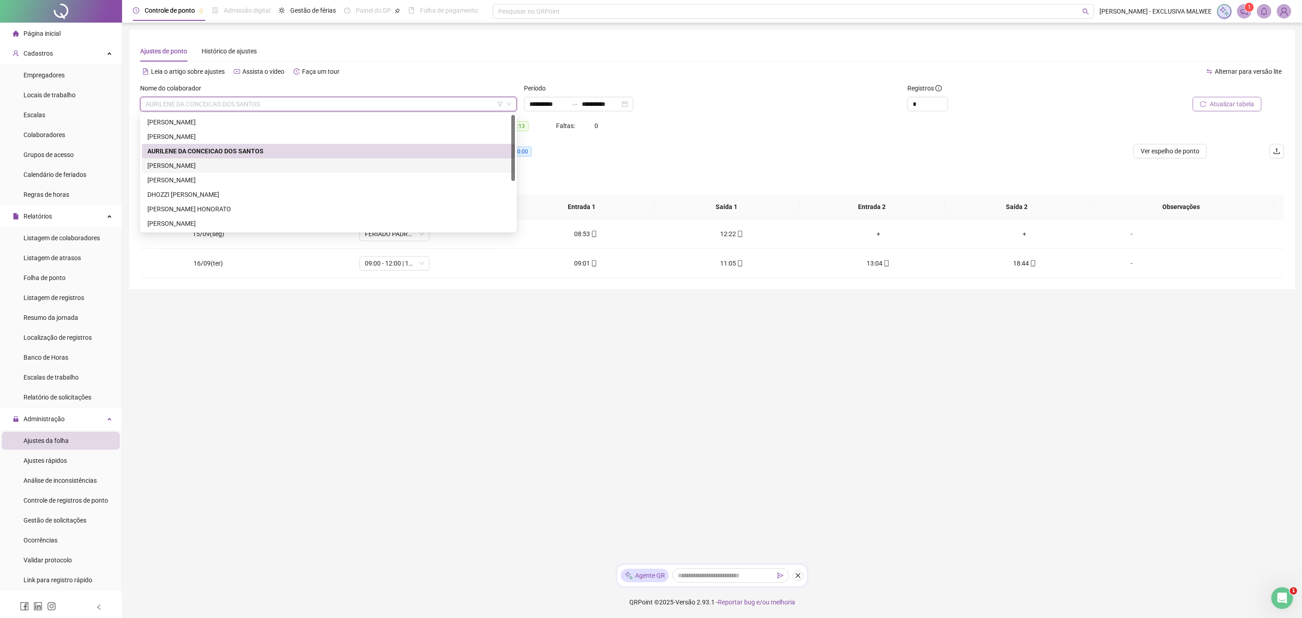
click at [232, 167] on div "[PERSON_NAME]" at bounding box center [328, 166] width 362 height 10
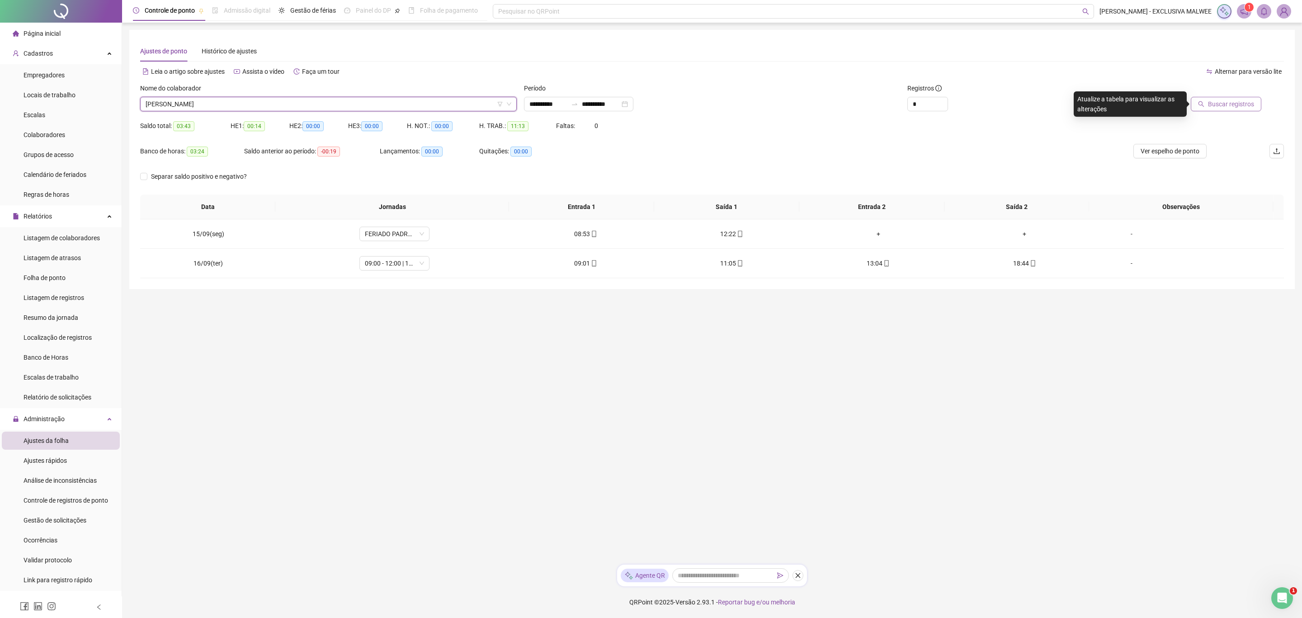
click at [1258, 106] on button "Buscar registros" at bounding box center [1226, 104] width 71 height 14
click at [229, 101] on span "[PERSON_NAME]" at bounding box center [329, 104] width 366 height 14
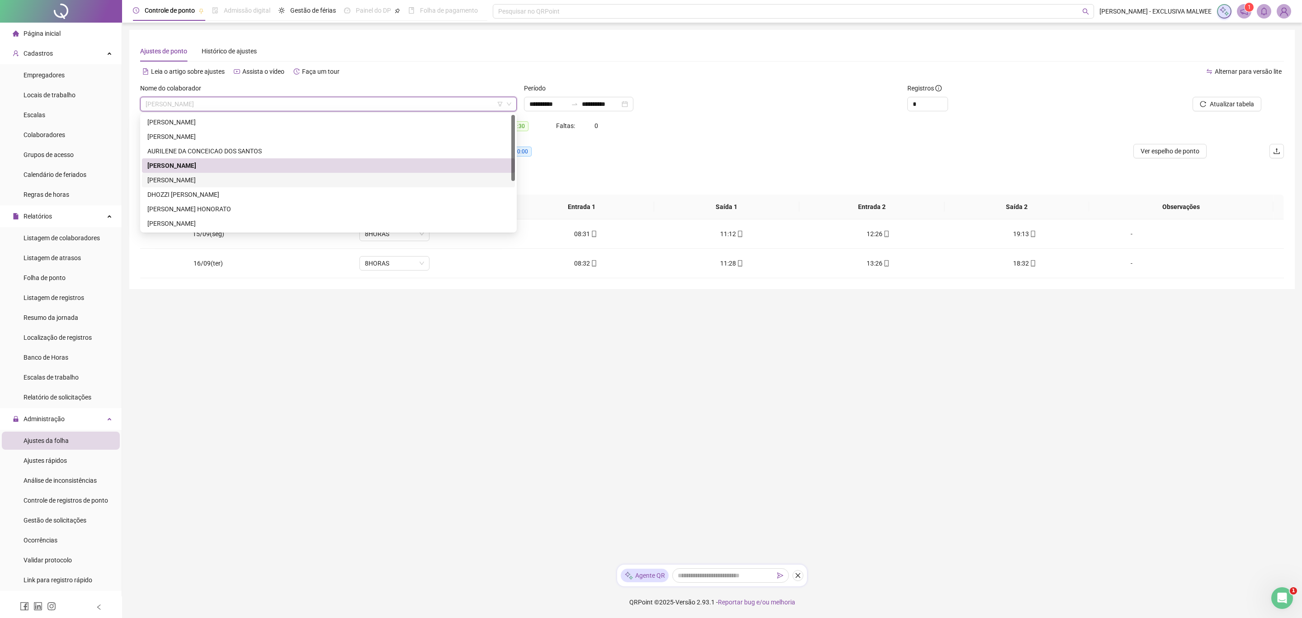
click at [232, 179] on div "[PERSON_NAME]" at bounding box center [328, 180] width 362 height 10
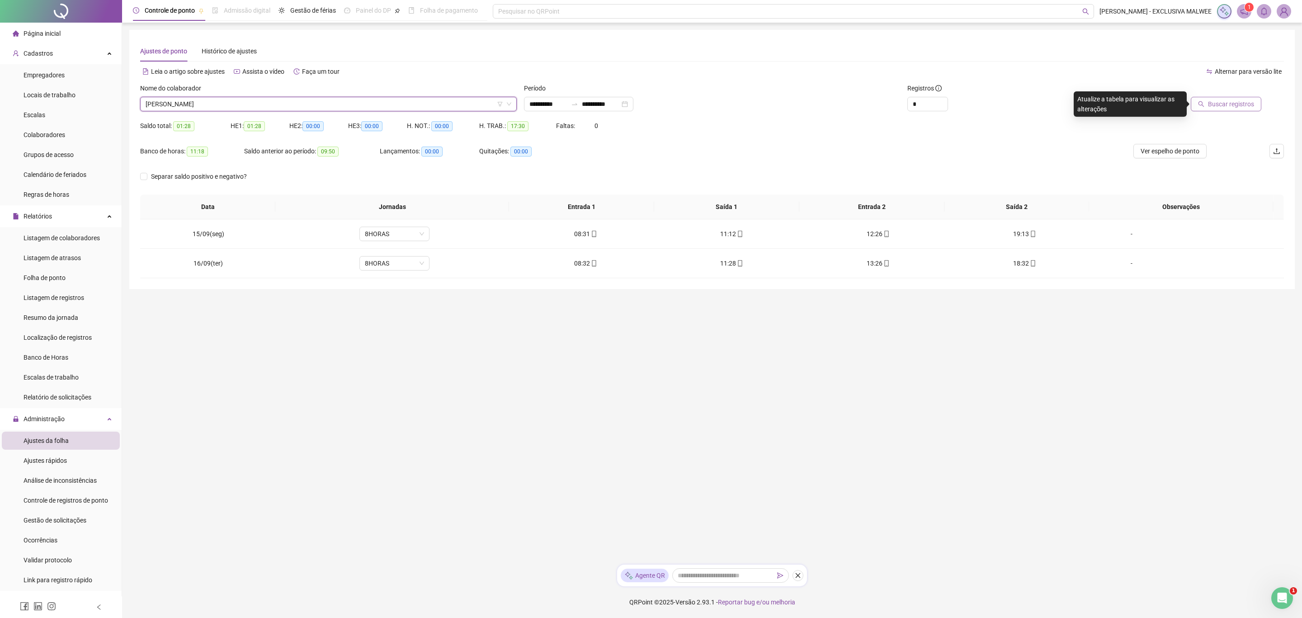
click at [1236, 106] on span "Buscar registros" at bounding box center [1231, 104] width 46 height 10
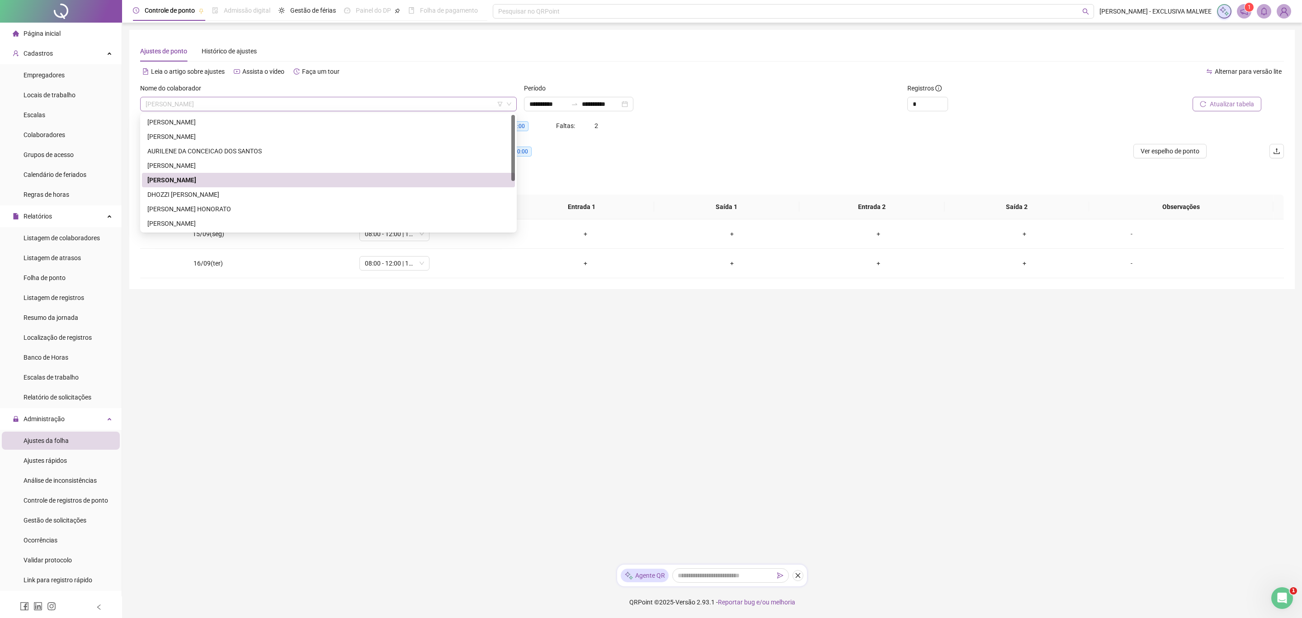
click at [411, 104] on span "[PERSON_NAME]" at bounding box center [329, 104] width 366 height 14
click at [161, 210] on div "[PERSON_NAME] HONORATO" at bounding box center [328, 209] width 362 height 10
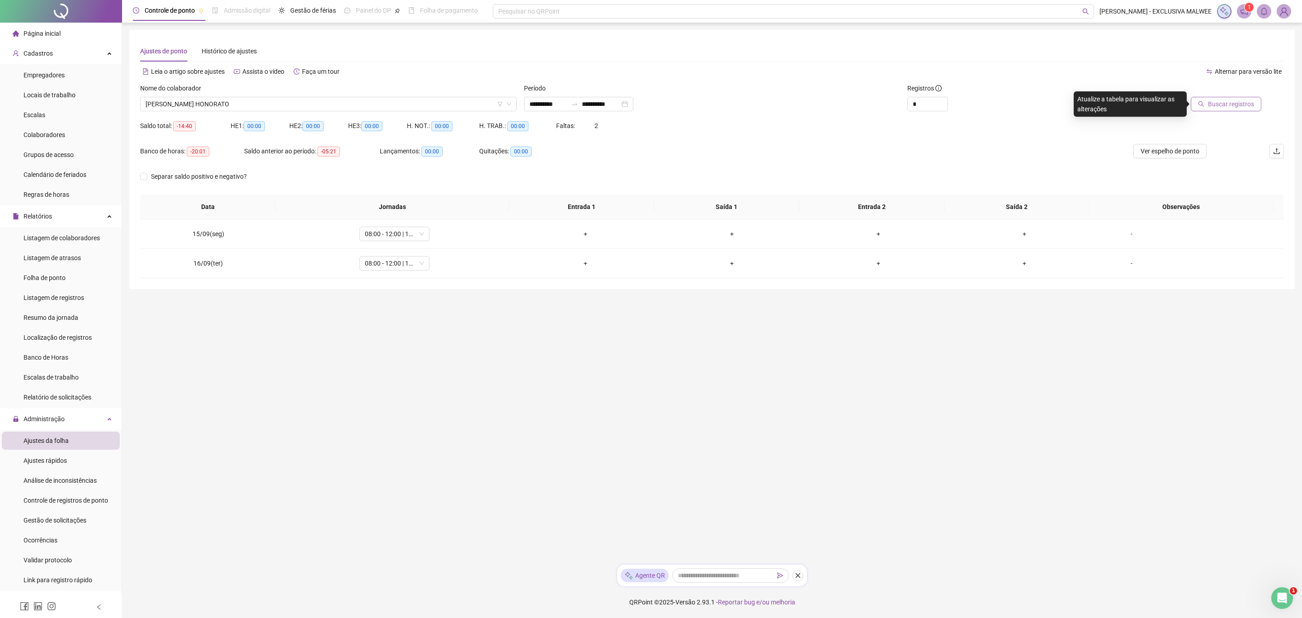
click at [1198, 106] on button "Buscar registros" at bounding box center [1226, 104] width 71 height 14
click at [349, 102] on span "[PERSON_NAME] HONORATO" at bounding box center [329, 104] width 366 height 14
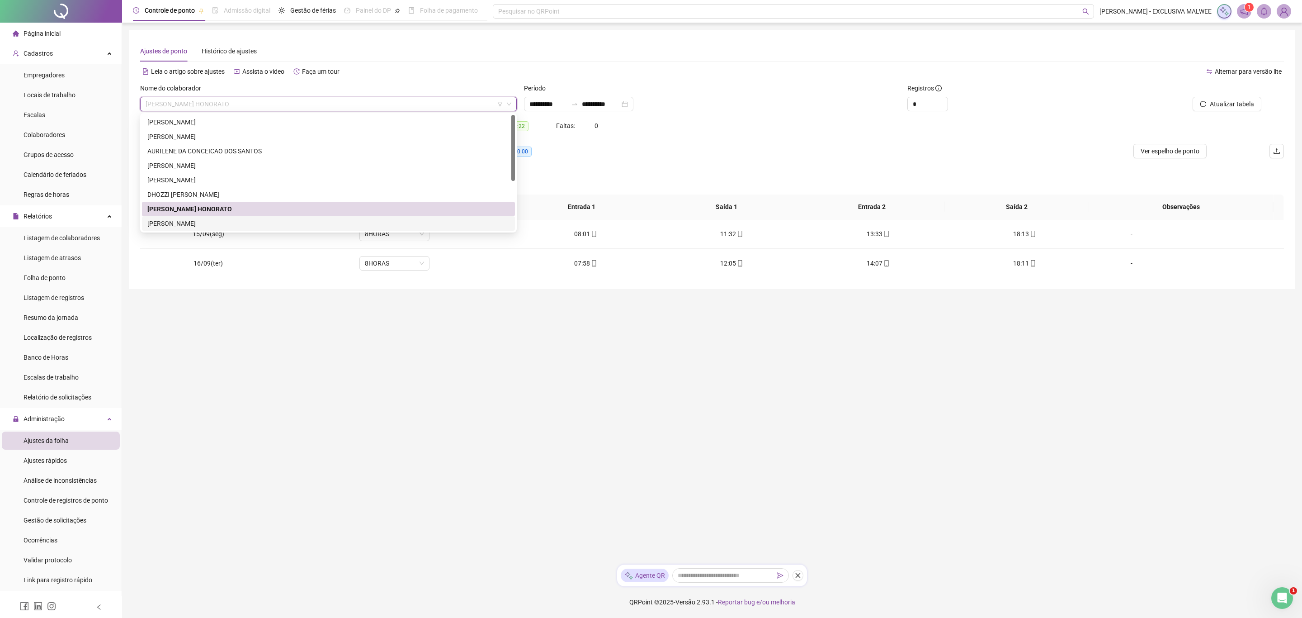
click at [191, 227] on div "[PERSON_NAME]" at bounding box center [328, 223] width 362 height 10
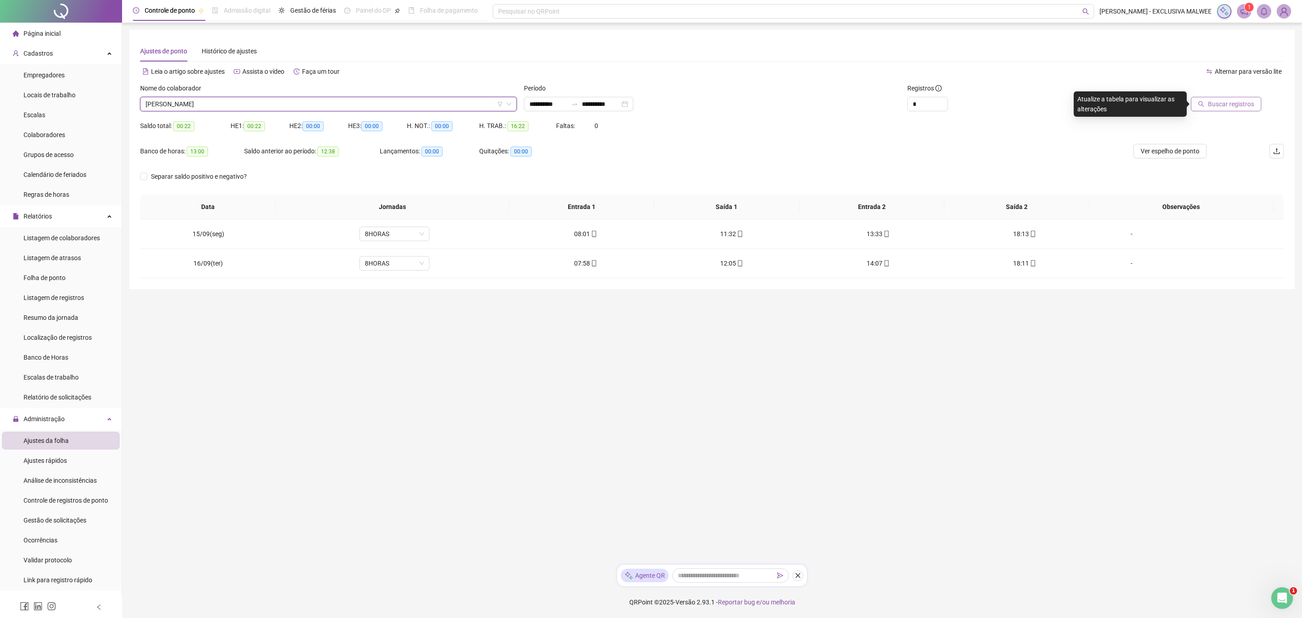
click at [1230, 106] on span "Buscar registros" at bounding box center [1231, 104] width 46 height 10
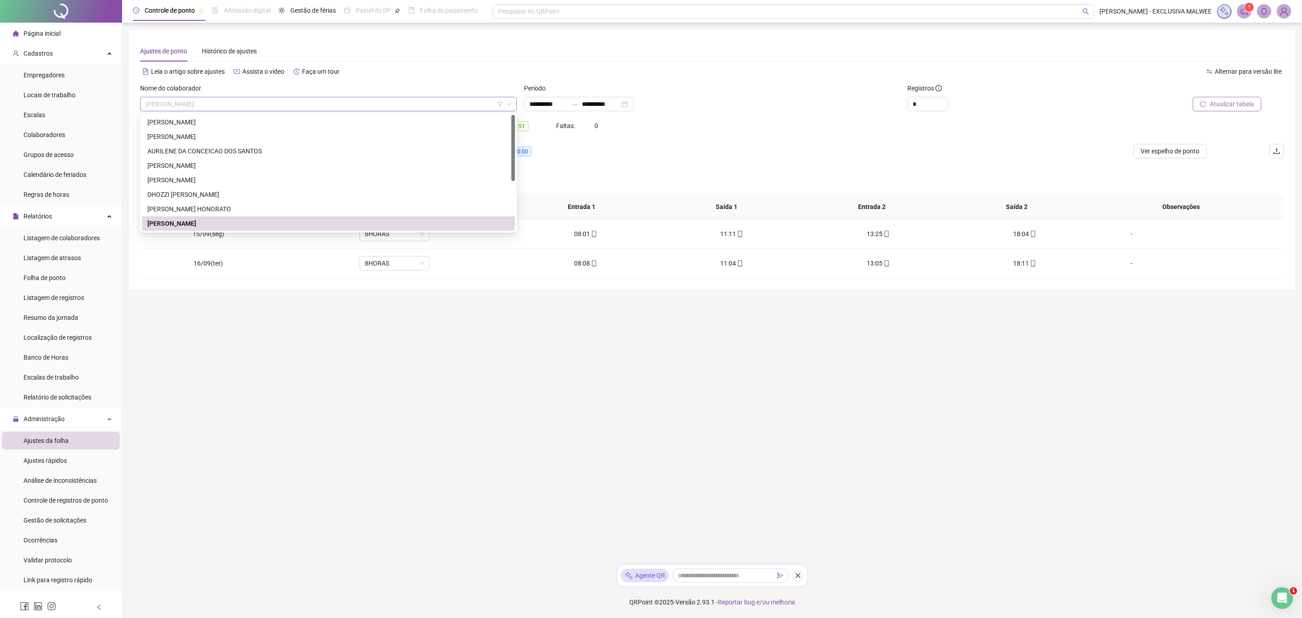
click at [310, 105] on span "[PERSON_NAME]" at bounding box center [329, 104] width 366 height 14
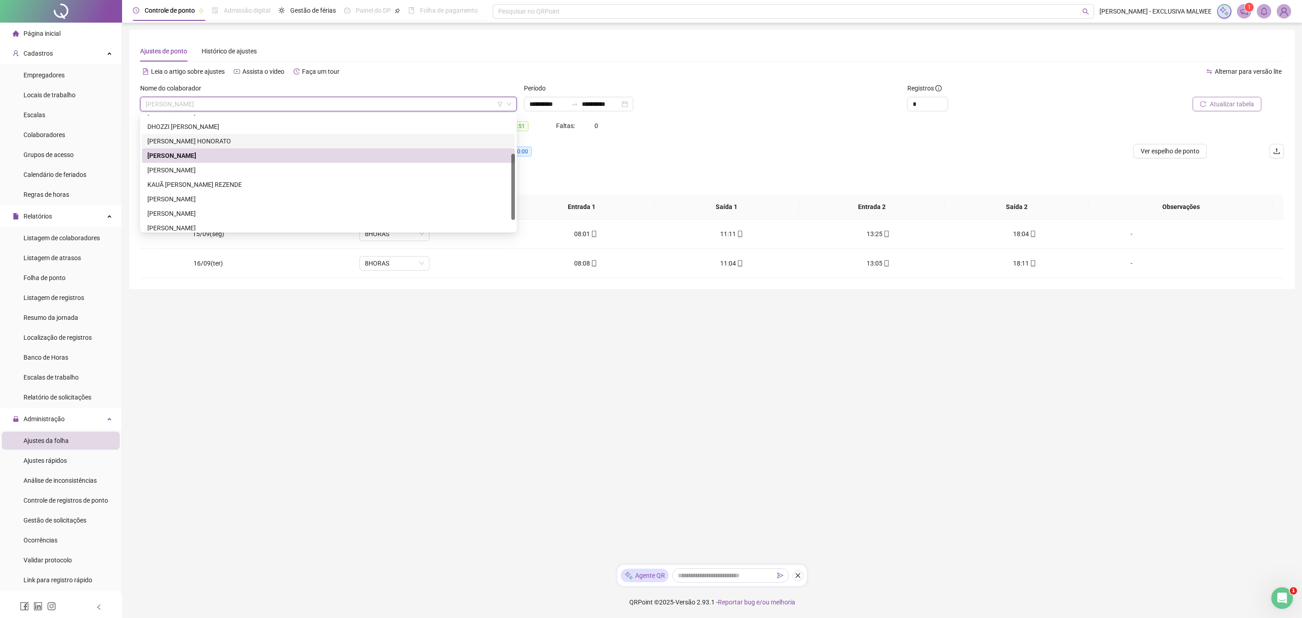
scroll to position [87, 0]
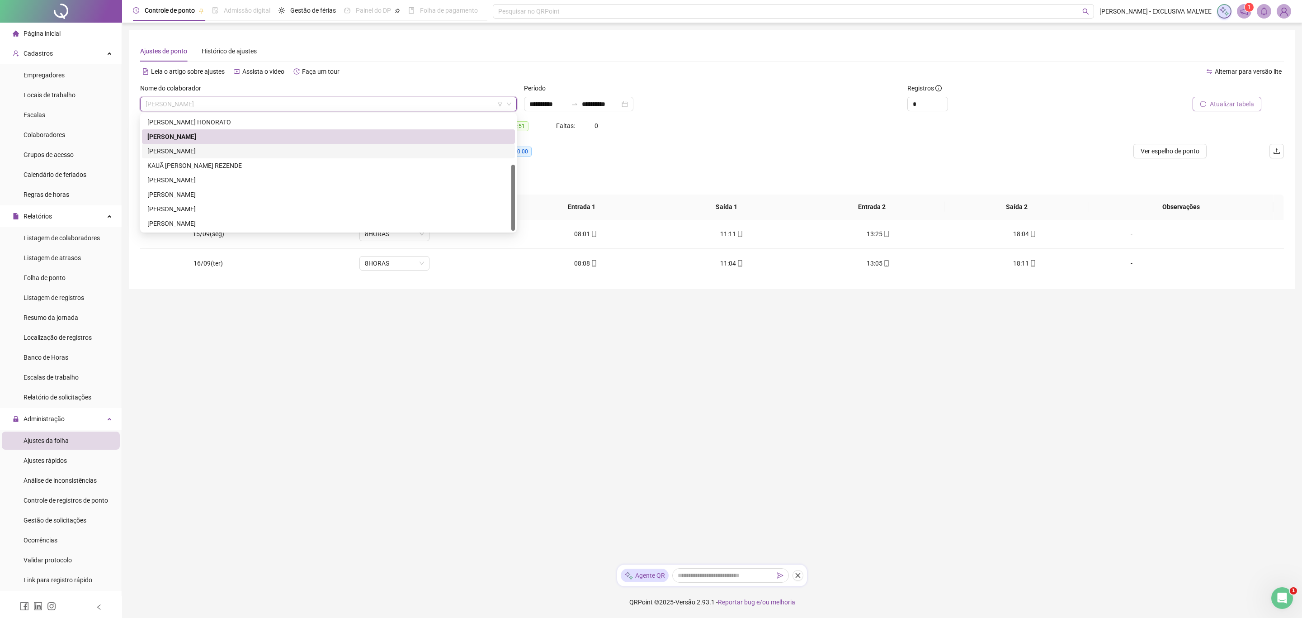
click at [225, 151] on div "[PERSON_NAME]" at bounding box center [328, 151] width 362 height 10
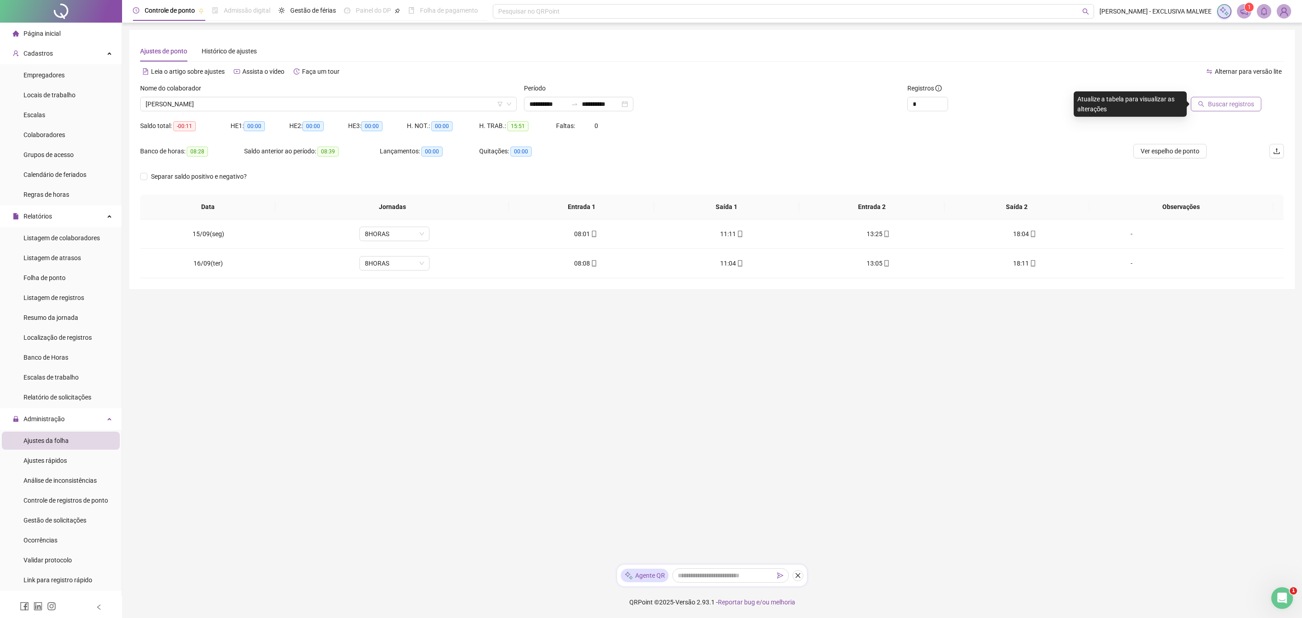
click at [1217, 101] on span "Buscar registros" at bounding box center [1231, 104] width 46 height 10
click at [1119, 234] on div "-" at bounding box center [1131, 234] width 53 height 10
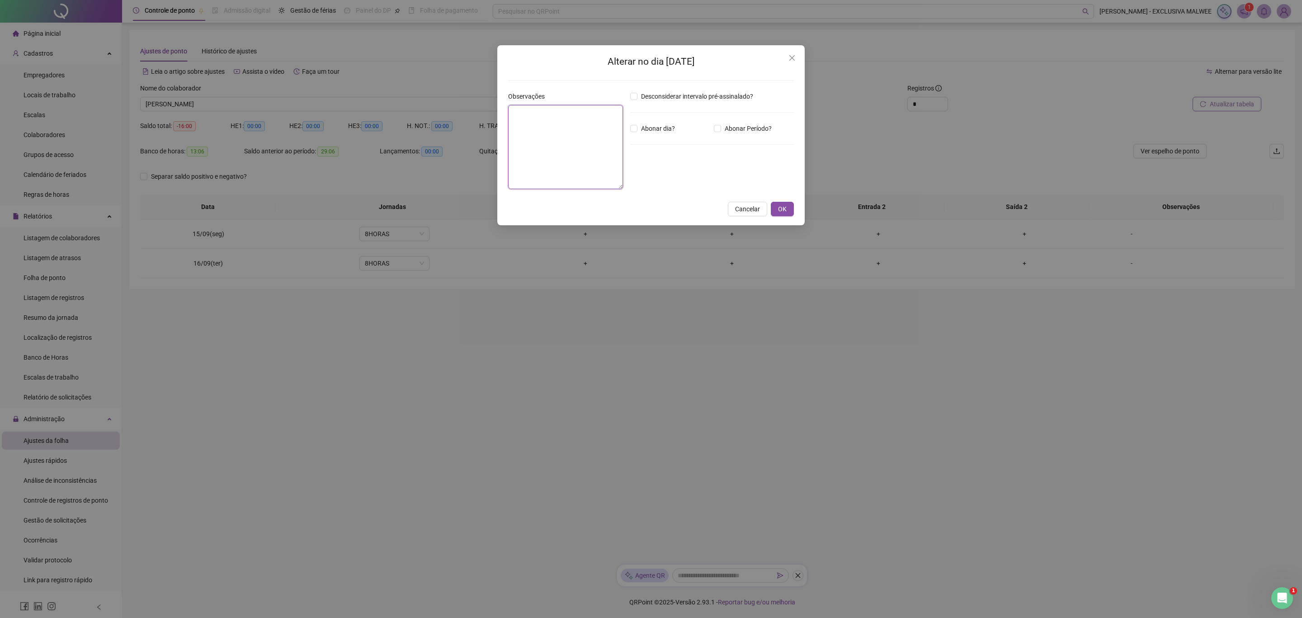
click at [549, 133] on textarea at bounding box center [565, 147] width 115 height 84
type textarea "*"
click at [536, 133] on textarea "*****" at bounding box center [565, 147] width 115 height 85
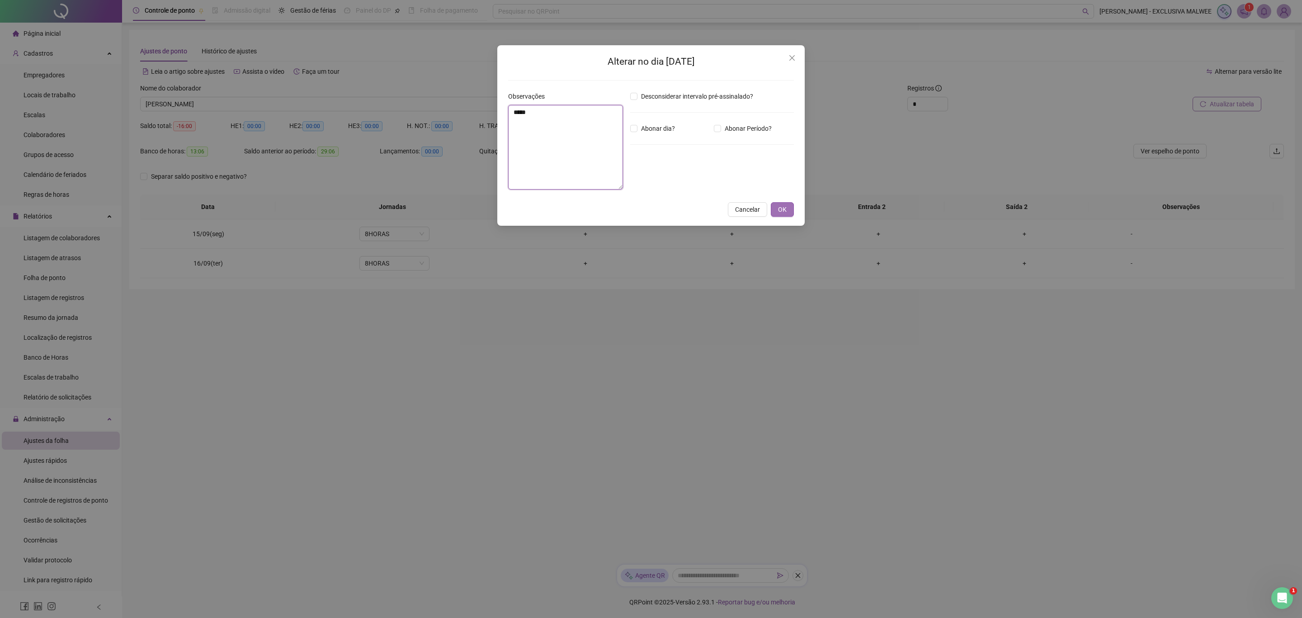
type textarea "*****"
click at [778, 207] on span "OK" at bounding box center [782, 209] width 9 height 10
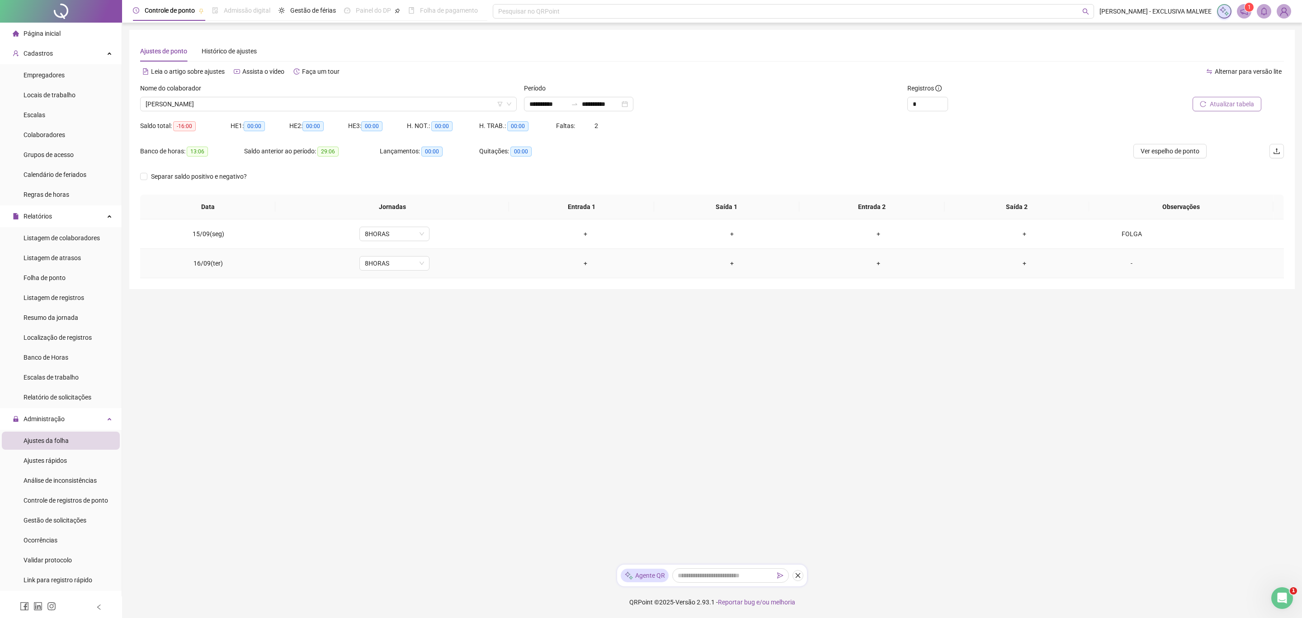
click at [1124, 264] on div "-" at bounding box center [1131, 263] width 53 height 10
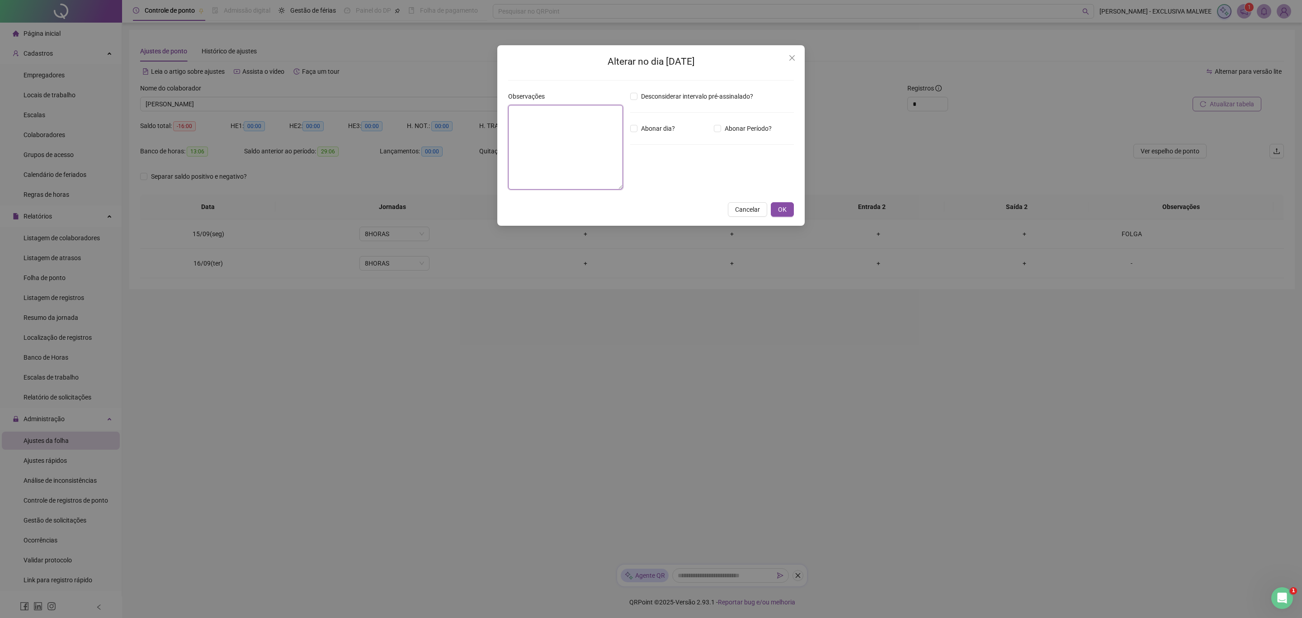
click at [582, 138] on textarea at bounding box center [565, 147] width 115 height 85
paste textarea "*****"
type textarea "*****"
click at [782, 211] on span "OK" at bounding box center [782, 209] width 9 height 10
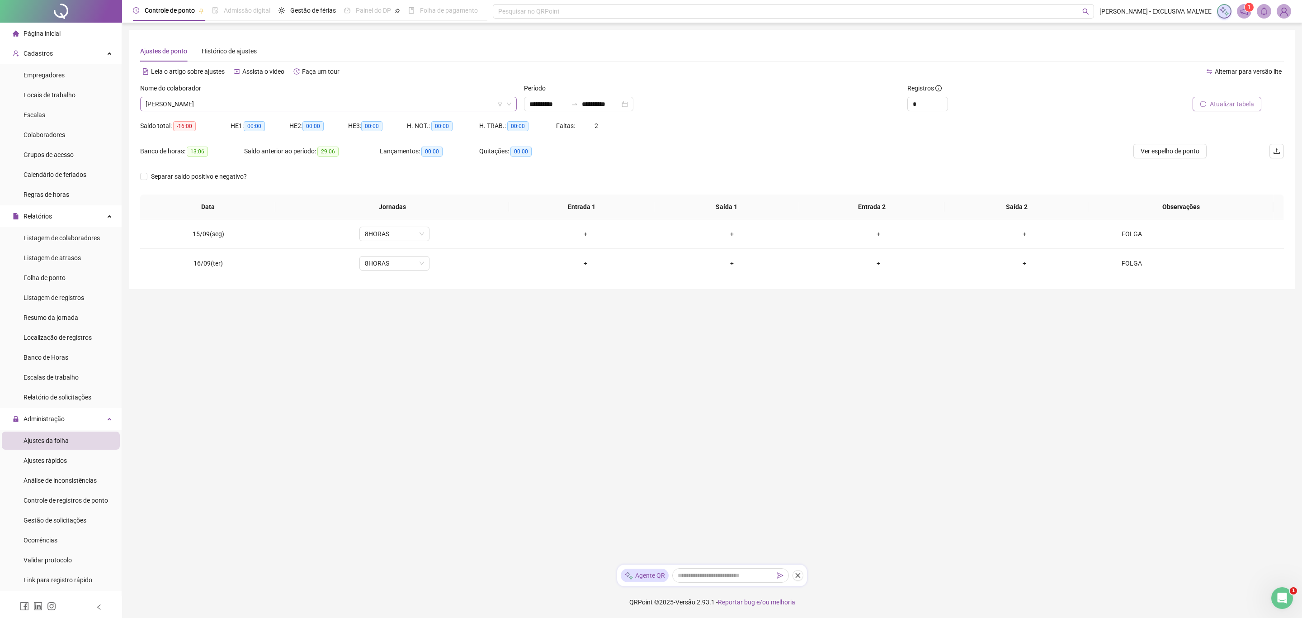
click at [239, 106] on span "[PERSON_NAME]" at bounding box center [329, 104] width 366 height 14
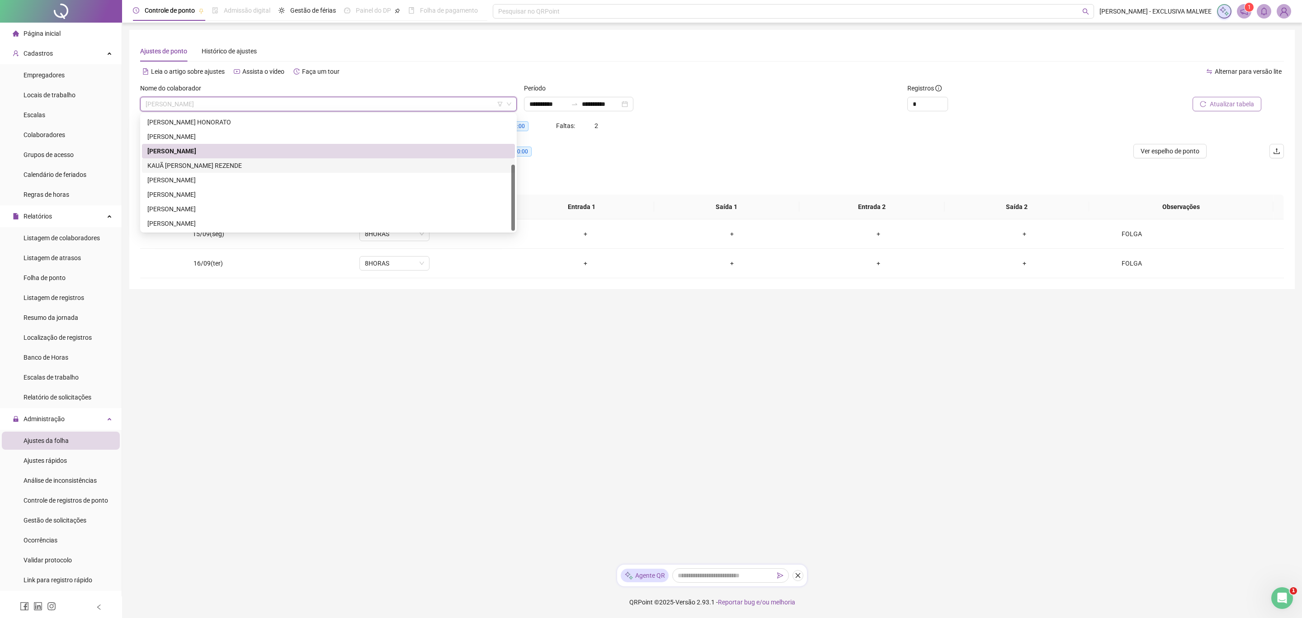
click at [212, 167] on div "KAUÃ [PERSON_NAME] REZENDE" at bounding box center [328, 166] width 362 height 10
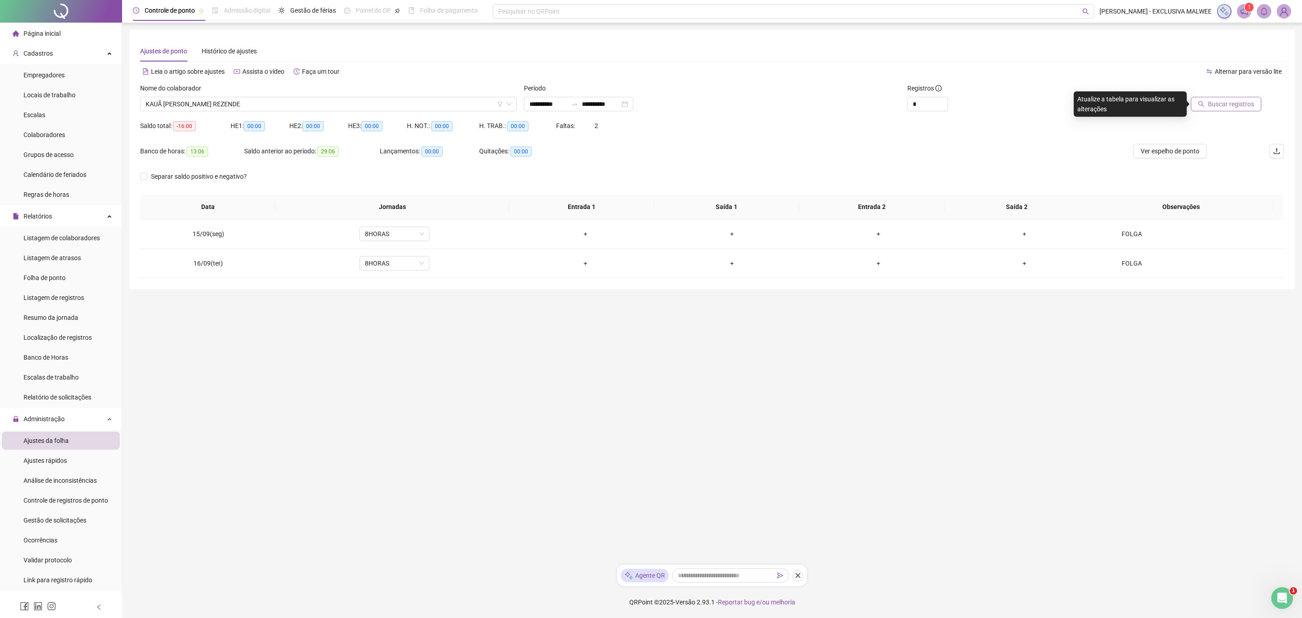
click at [1211, 104] on span "Buscar registros" at bounding box center [1231, 104] width 46 height 10
click at [243, 99] on span "KAUÃ [PERSON_NAME] REZENDE" at bounding box center [329, 104] width 366 height 14
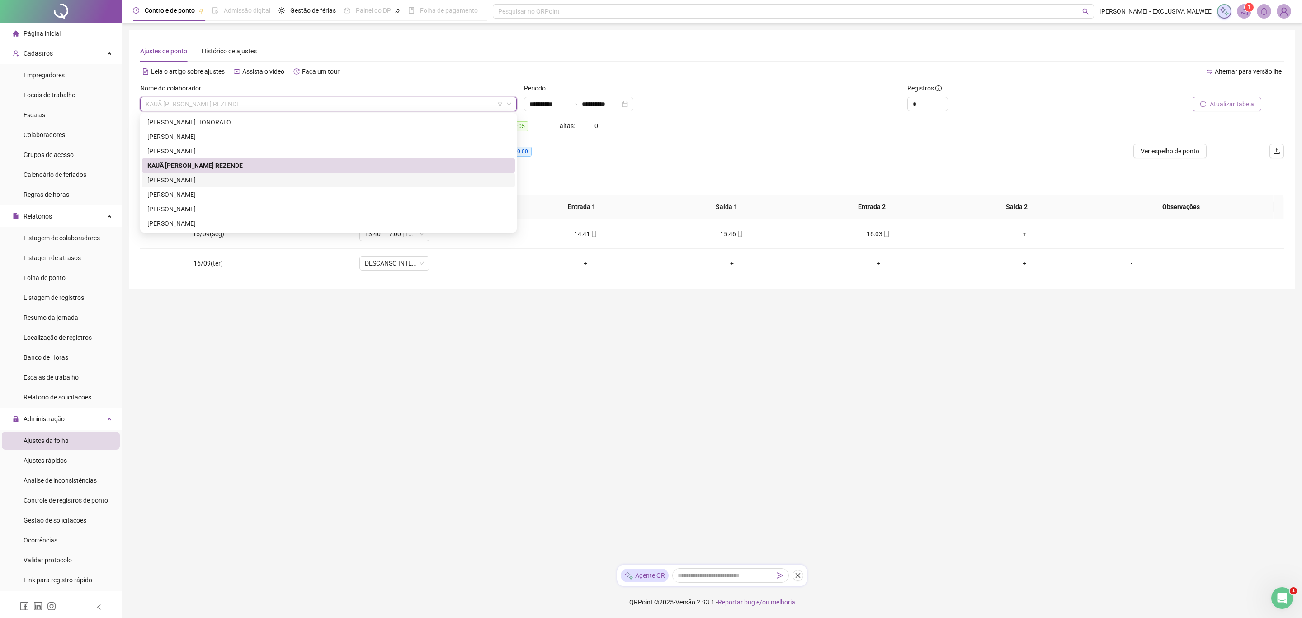
click at [189, 177] on div "[PERSON_NAME]" at bounding box center [328, 180] width 362 height 10
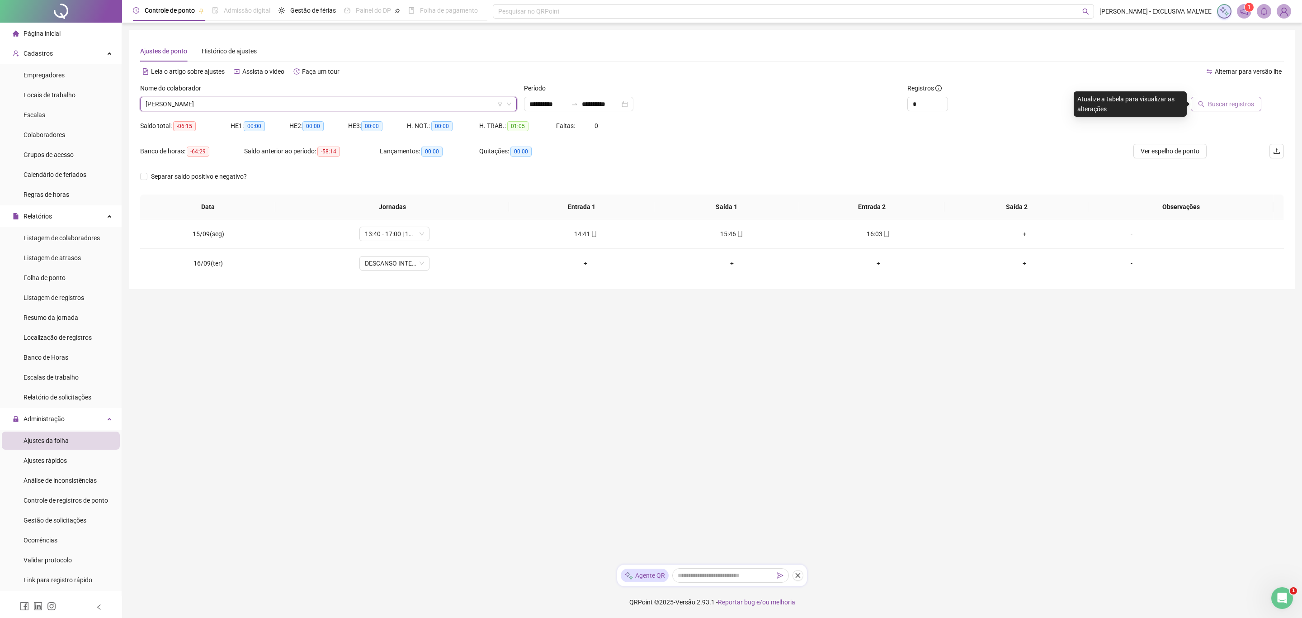
click at [1205, 104] on icon "search" at bounding box center [1201, 104] width 6 height 6
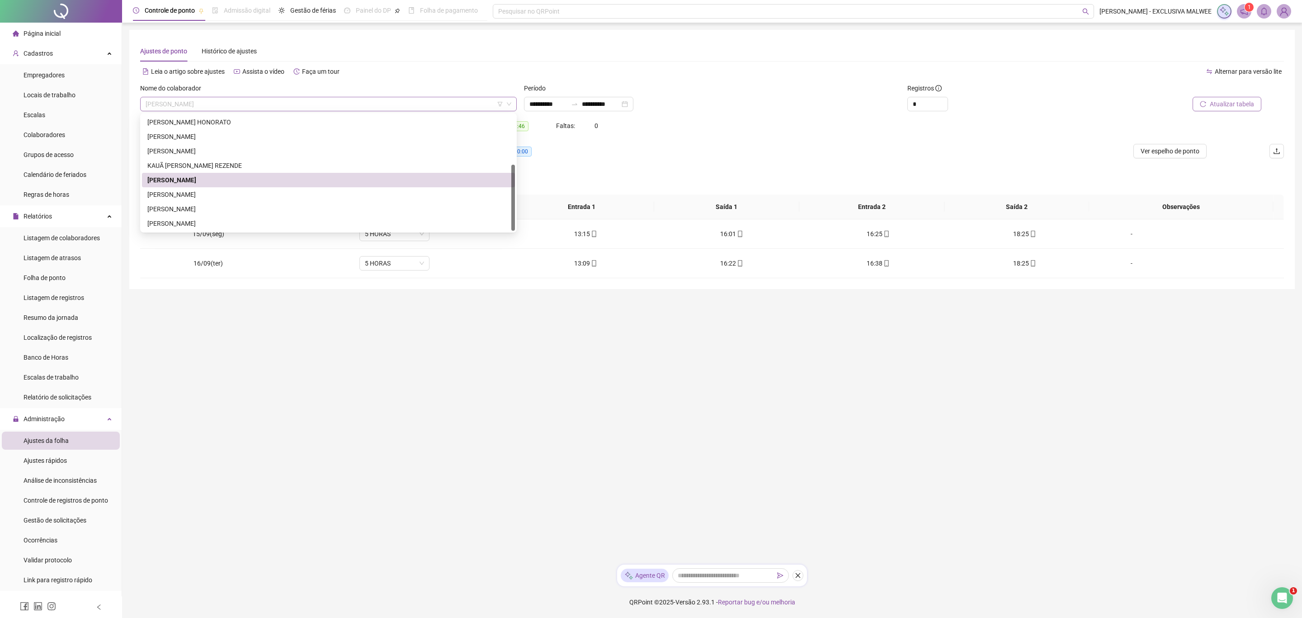
click at [312, 100] on span "[PERSON_NAME]" at bounding box center [329, 104] width 366 height 14
click at [220, 201] on div "[PERSON_NAME]" at bounding box center [328, 194] width 373 height 14
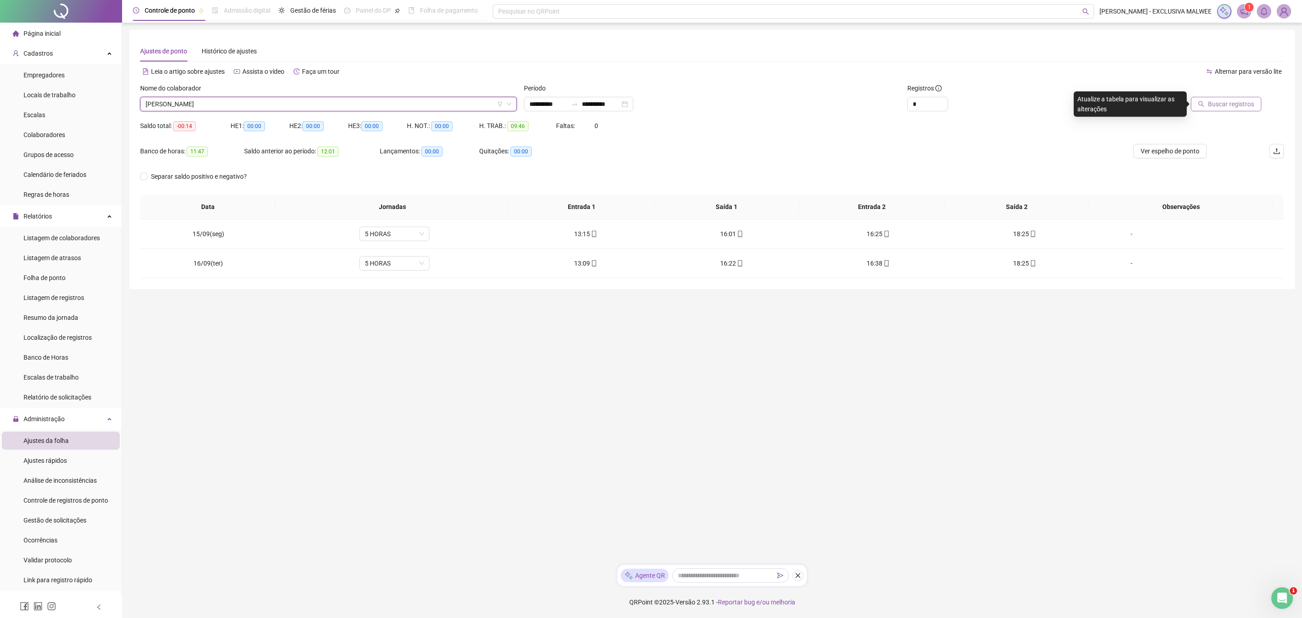
click at [1240, 99] on span "Buscar registros" at bounding box center [1231, 104] width 46 height 10
click at [450, 98] on span "[PERSON_NAME]" at bounding box center [329, 104] width 366 height 14
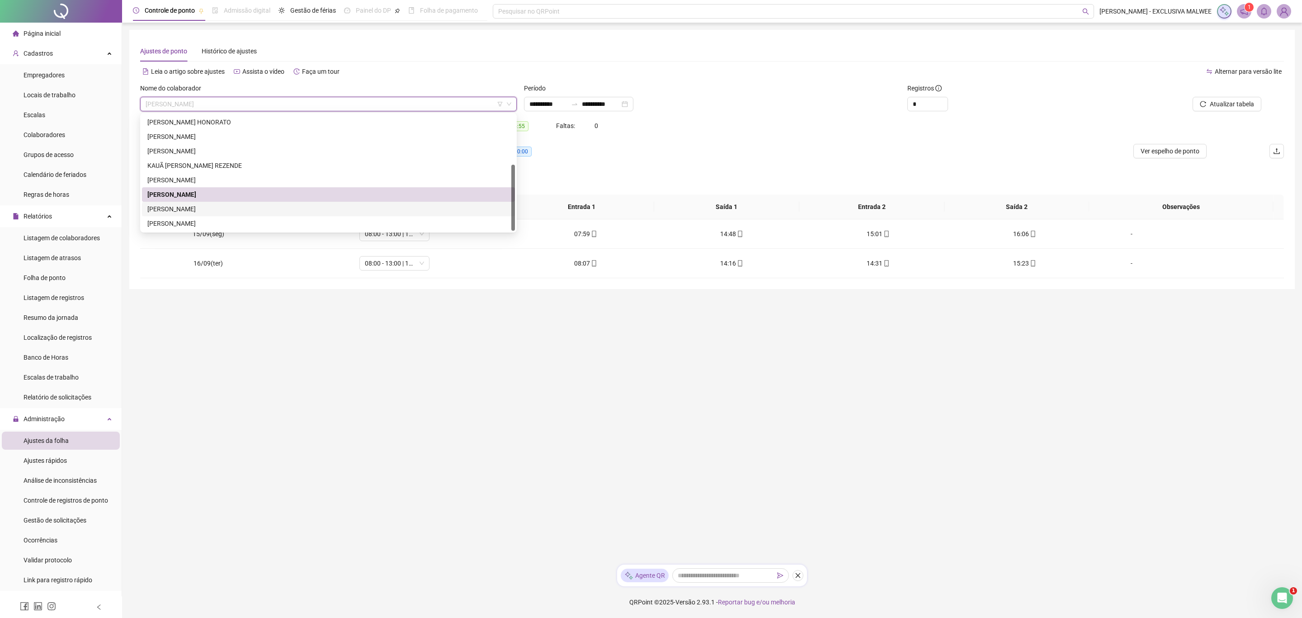
click at [206, 211] on div "[PERSON_NAME]" at bounding box center [328, 209] width 362 height 10
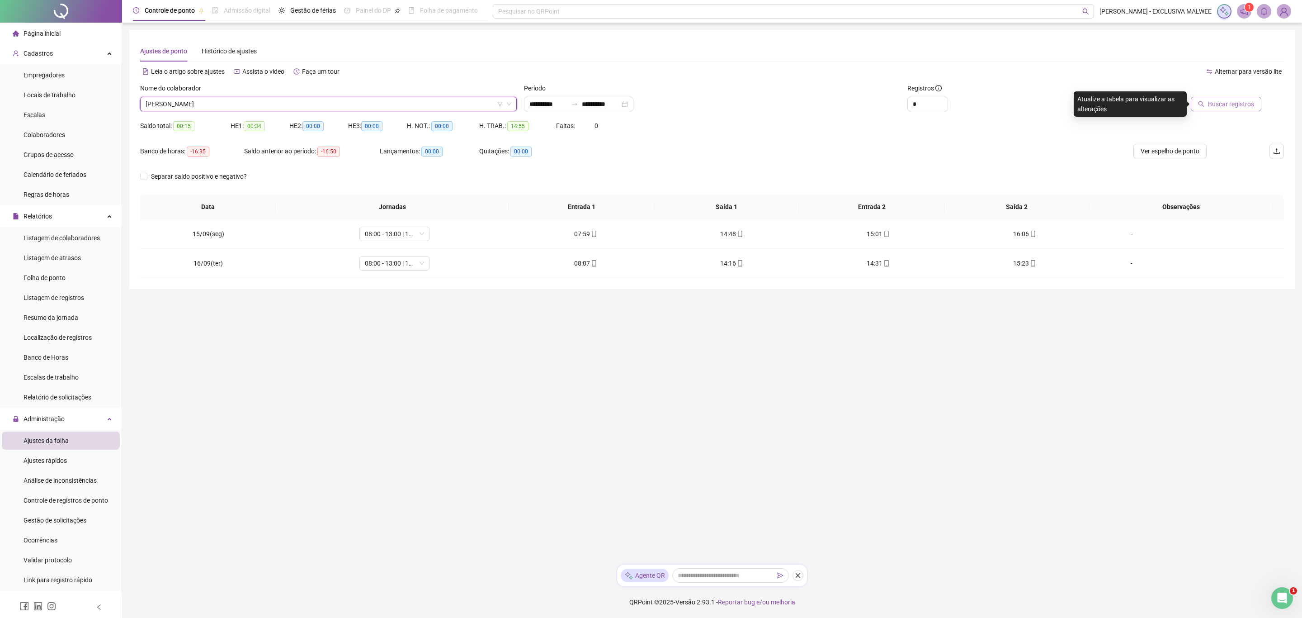
click at [1221, 107] on span "Buscar registros" at bounding box center [1231, 104] width 46 height 10
click at [317, 114] on div "Nome do colaborador [PERSON_NAME]" at bounding box center [329, 100] width 384 height 35
click at [319, 104] on span "[PERSON_NAME]" at bounding box center [329, 104] width 366 height 14
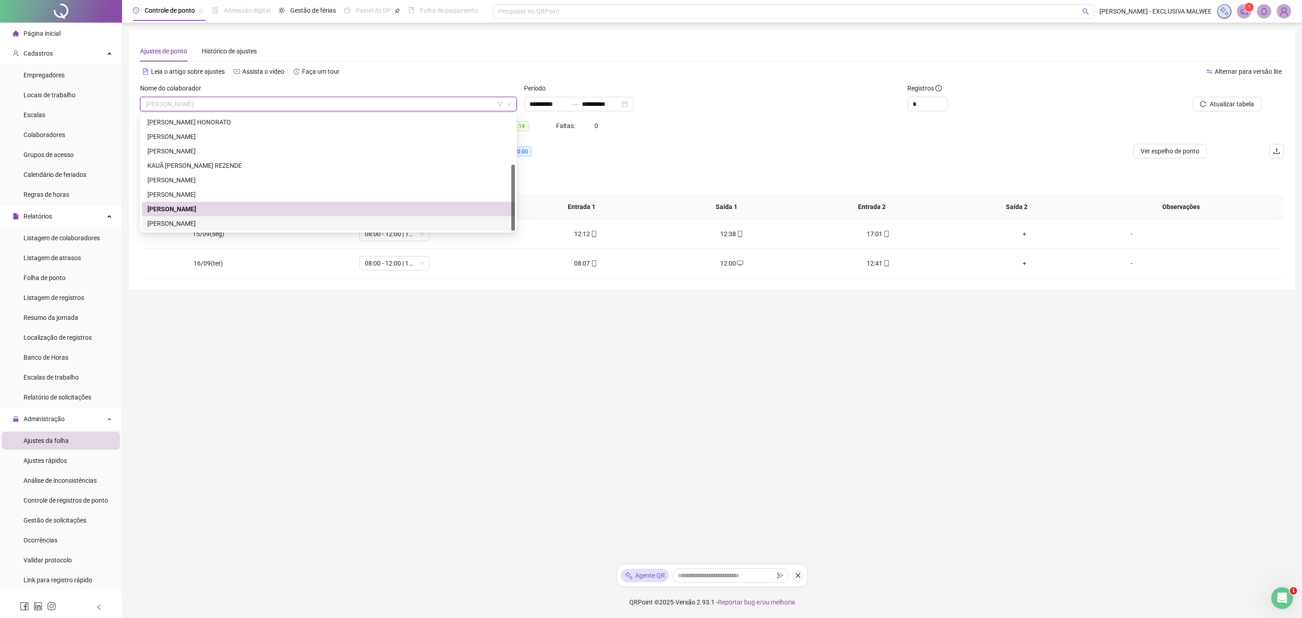
drag, startPoint x: 209, startPoint y: 224, endPoint x: 241, endPoint y: 218, distance: 32.2
click at [209, 225] on div "[PERSON_NAME]" at bounding box center [328, 223] width 362 height 10
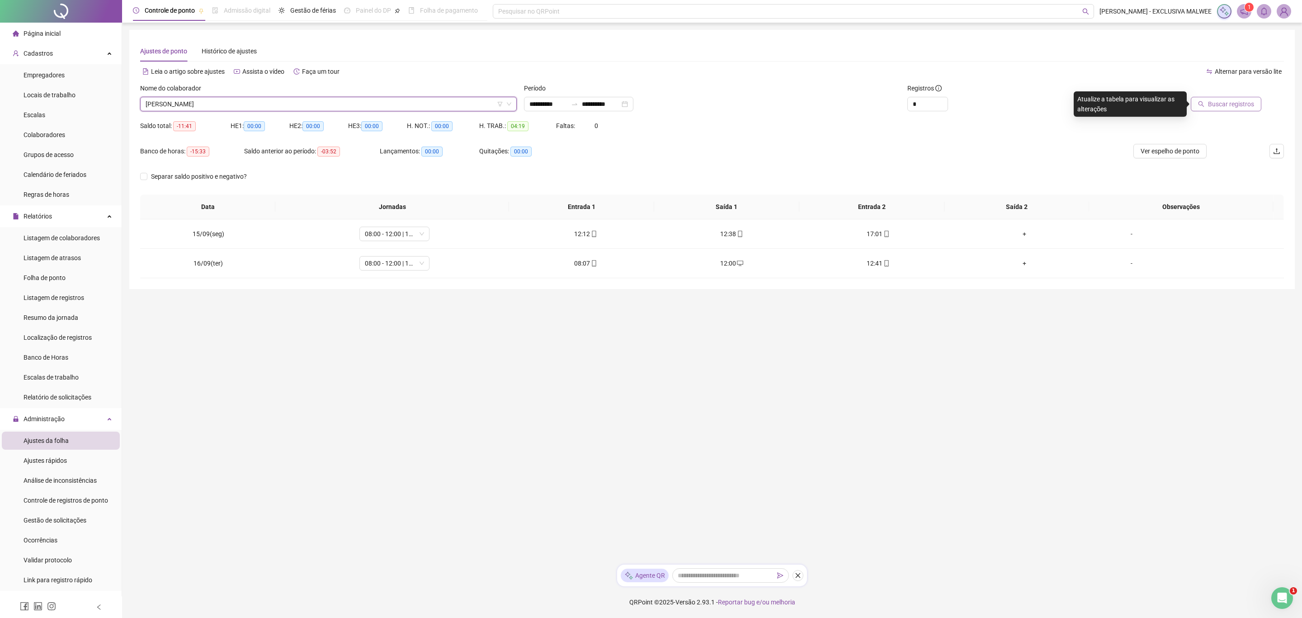
click at [1212, 108] on span "Buscar registros" at bounding box center [1231, 104] width 46 height 10
